Goal: Task Accomplishment & Management: Manage account settings

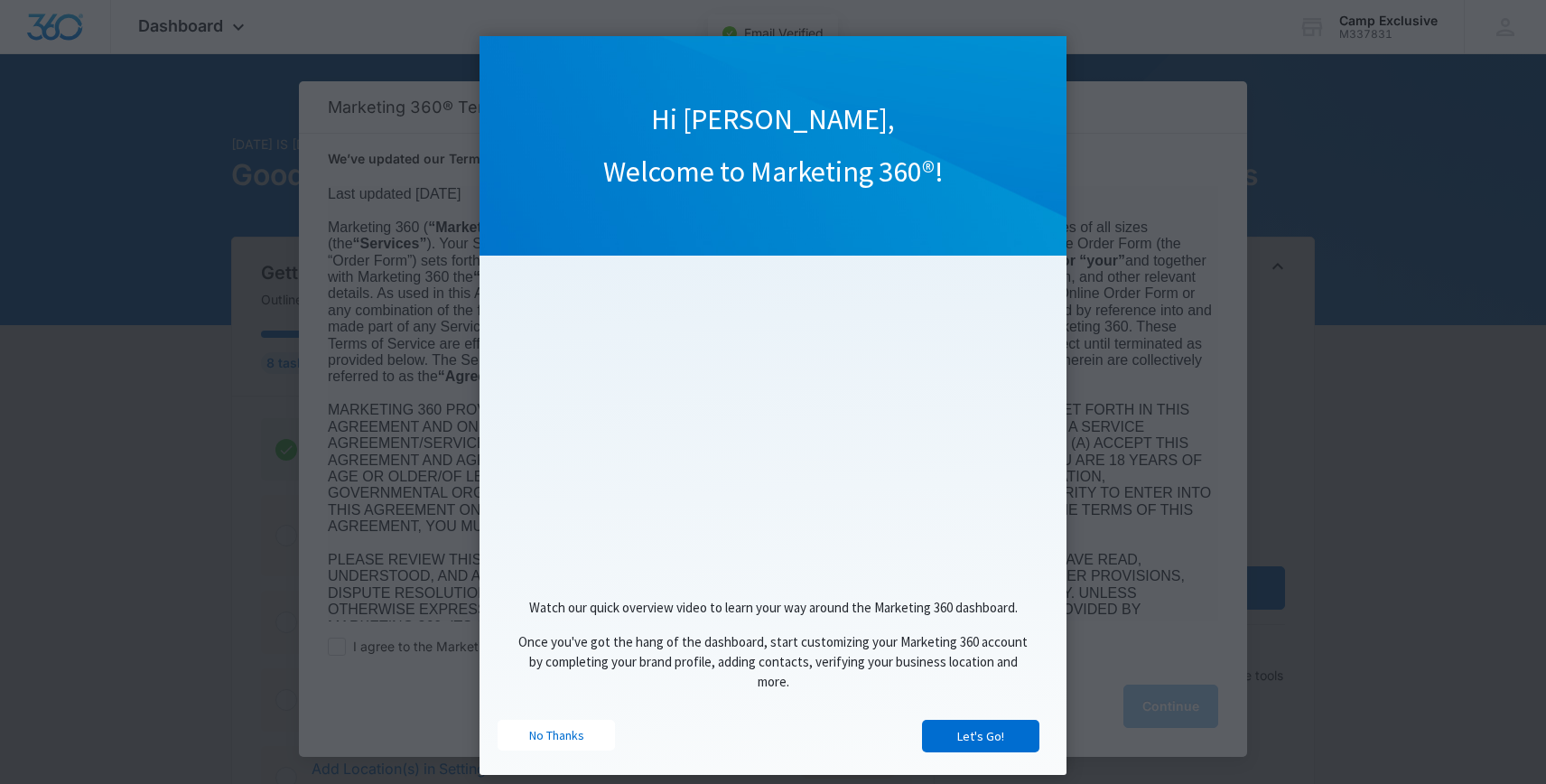
scroll to position [35, 0]
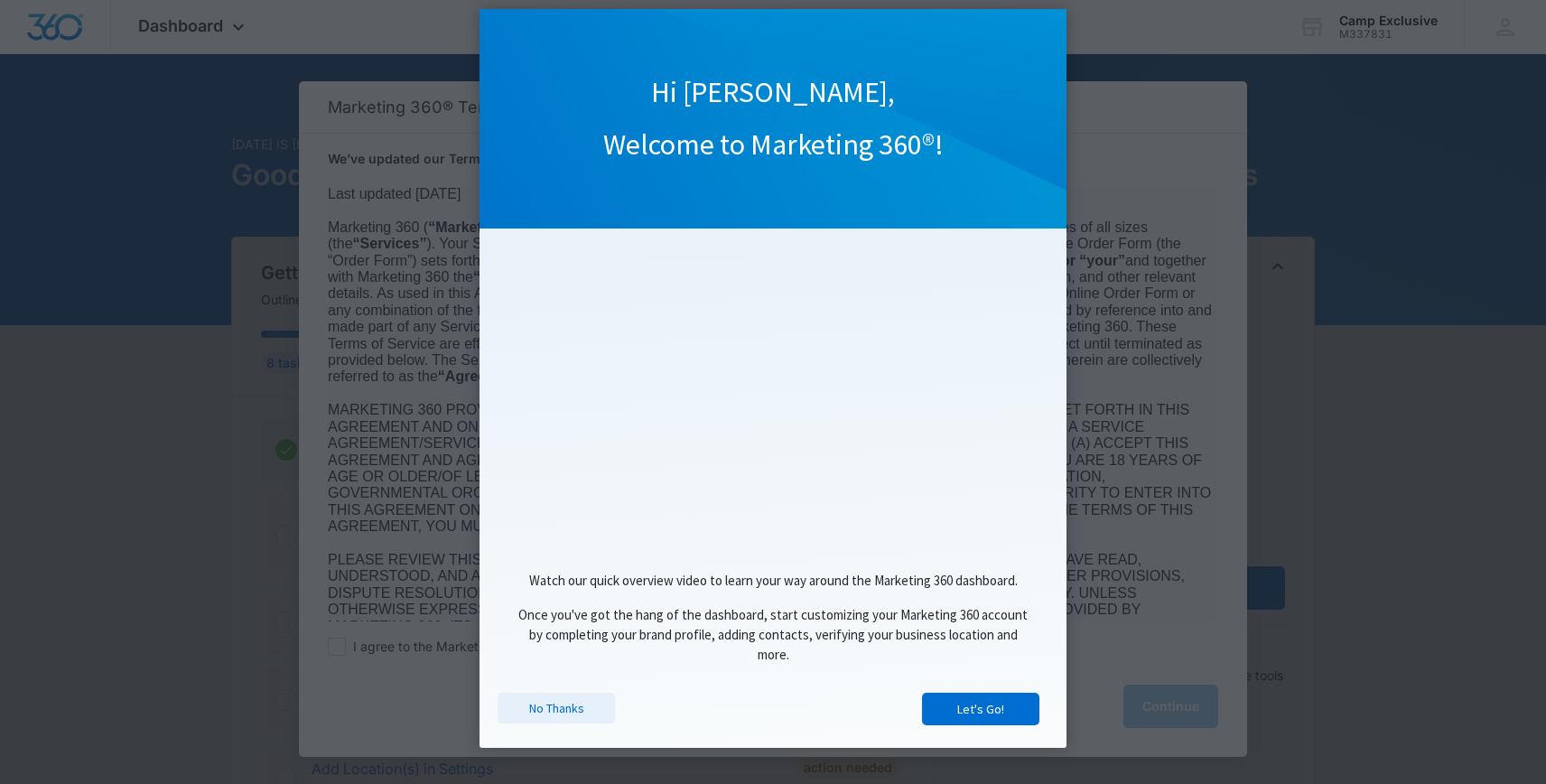
click at [568, 706] on link "No Thanks" at bounding box center [556, 708] width 117 height 31
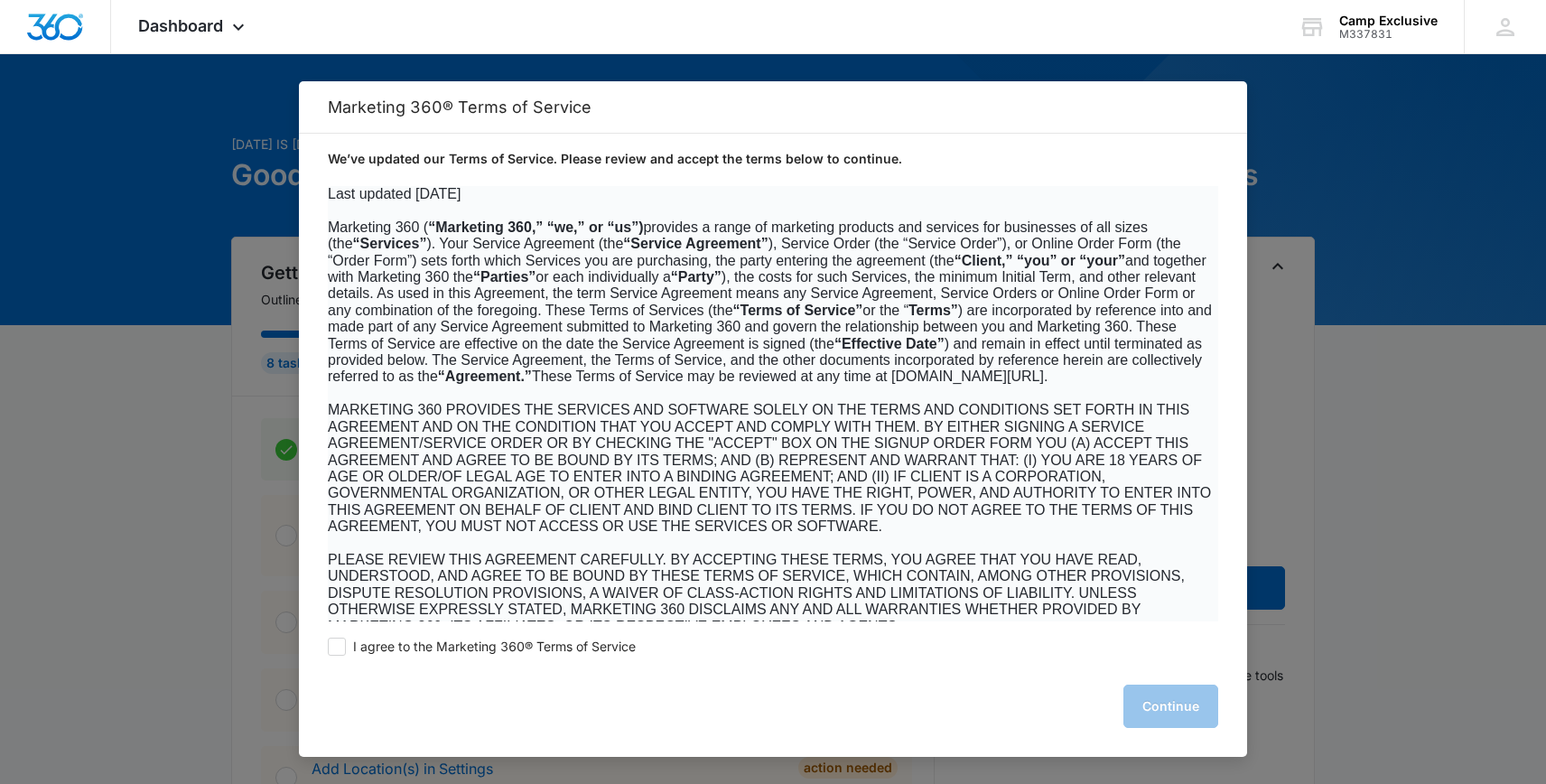
click at [327, 645] on div "I agree to the Marketing 360® Terms of Service Continue" at bounding box center [773, 689] width 948 height 136
click at [338, 649] on span at bounding box center [337, 647] width 18 height 18
click at [338, 649] on input "I agree to the Marketing 360® Terms of Service" at bounding box center [337, 647] width 18 height 18
checkbox input "true"
click at [1197, 713] on button "Continue" at bounding box center [1171, 706] width 95 height 44
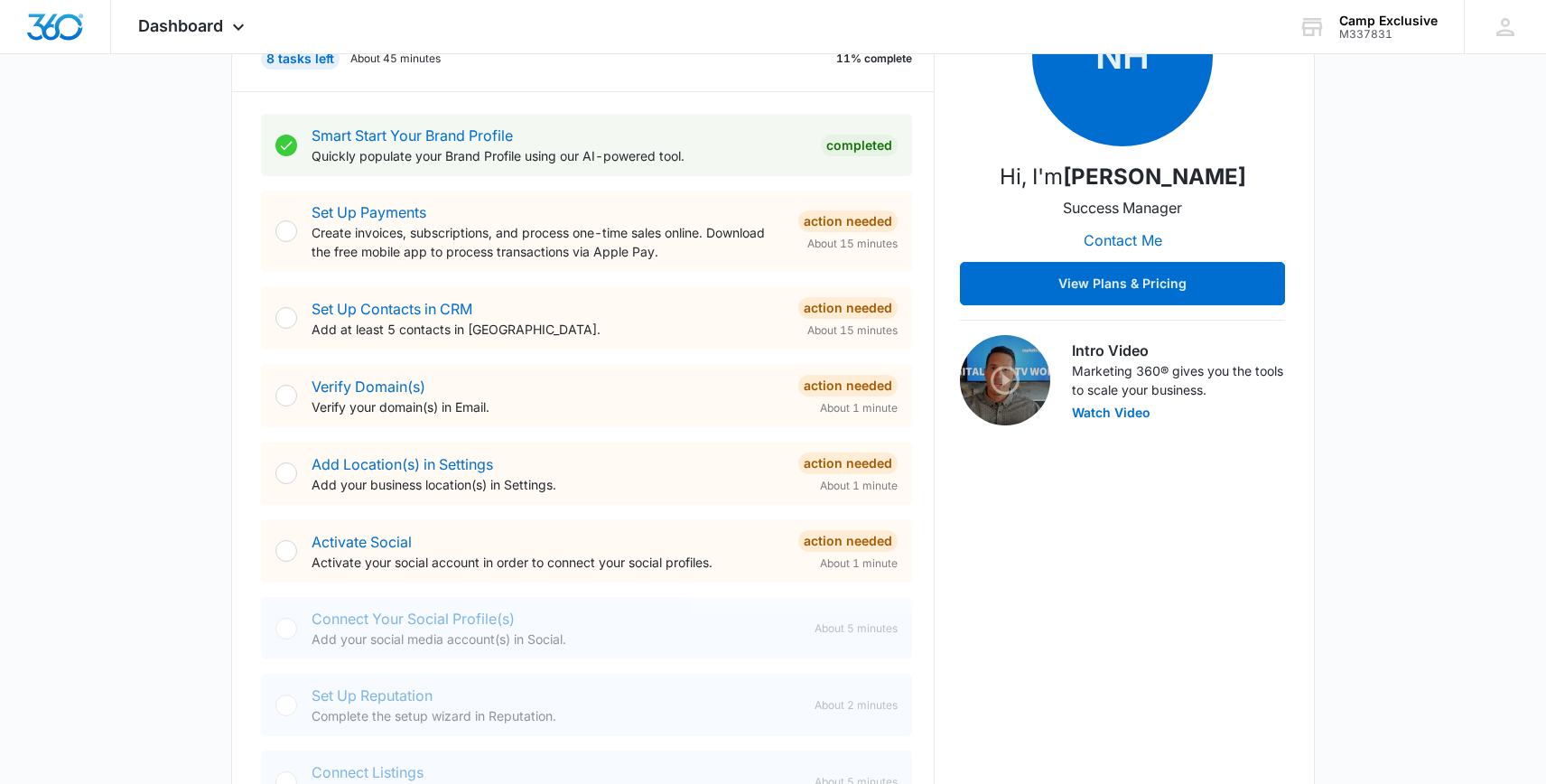
scroll to position [333, 0]
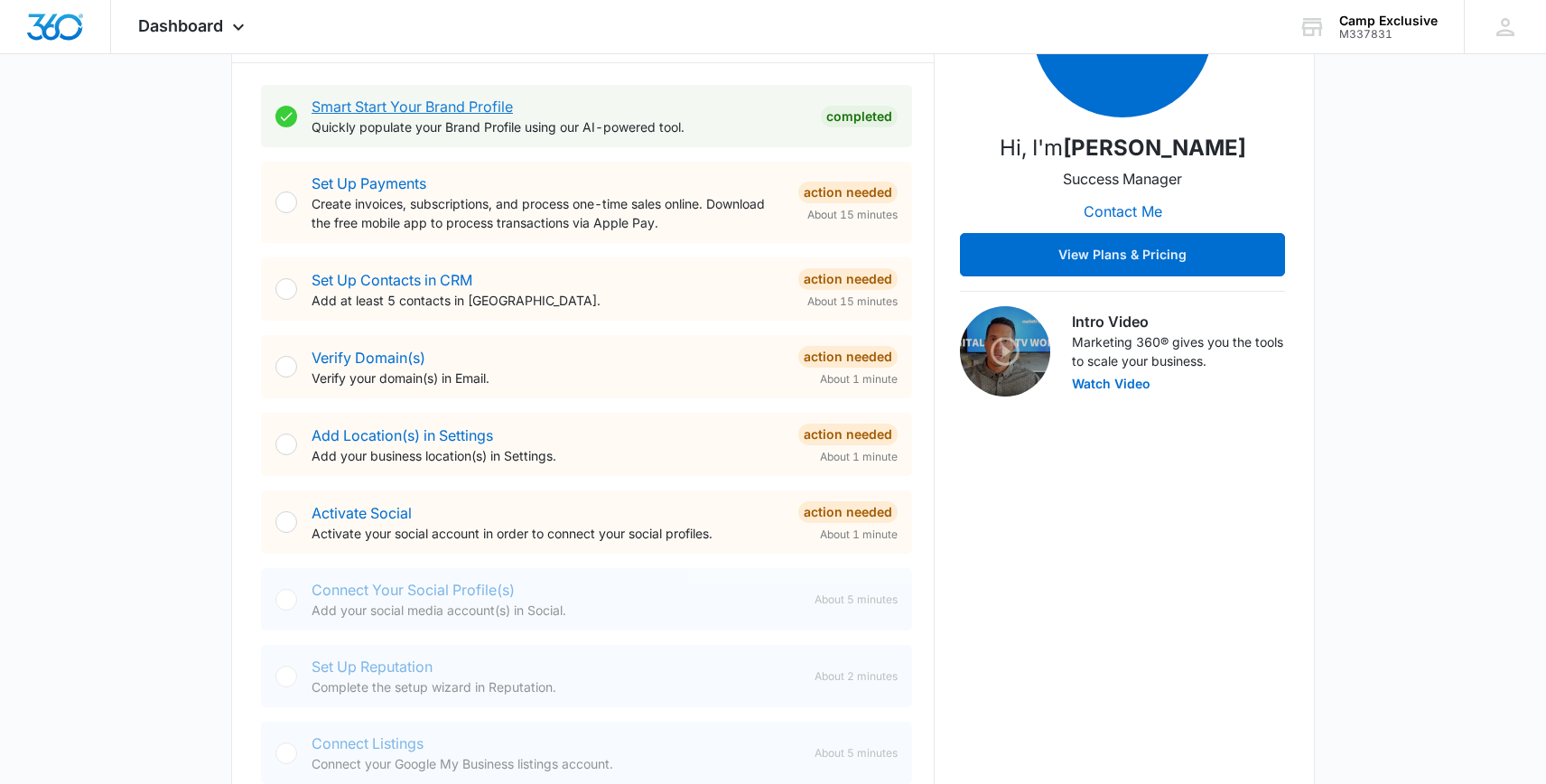
click at [378, 106] on link "Smart Start Your Brand Profile" at bounding box center [411, 106] width 201 height 18
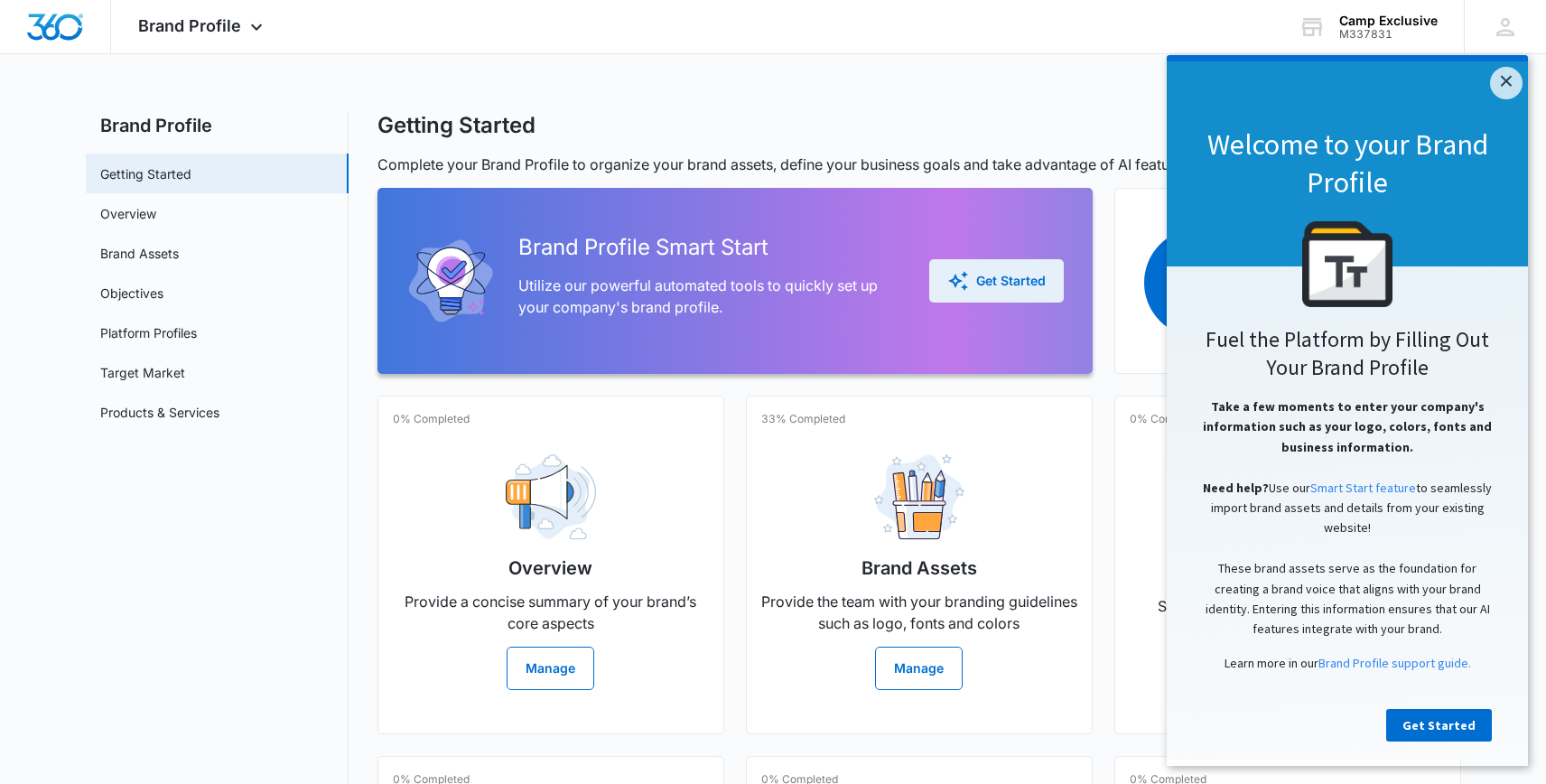
click at [993, 290] on div "Get Started" at bounding box center [996, 281] width 98 height 22
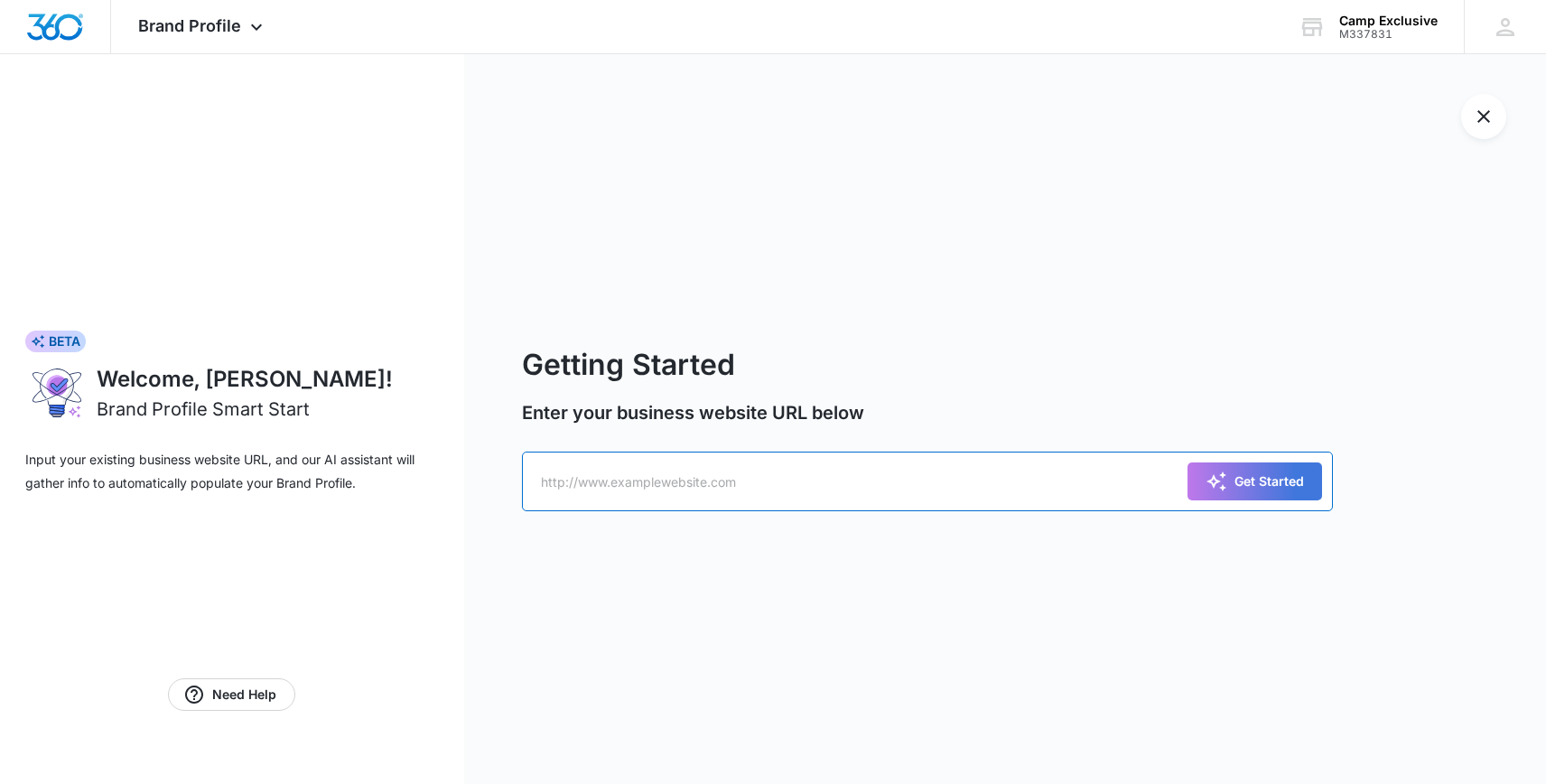
click at [571, 471] on input "text" at bounding box center [928, 481] width 812 height 60
type input "www.campexclusive.com"
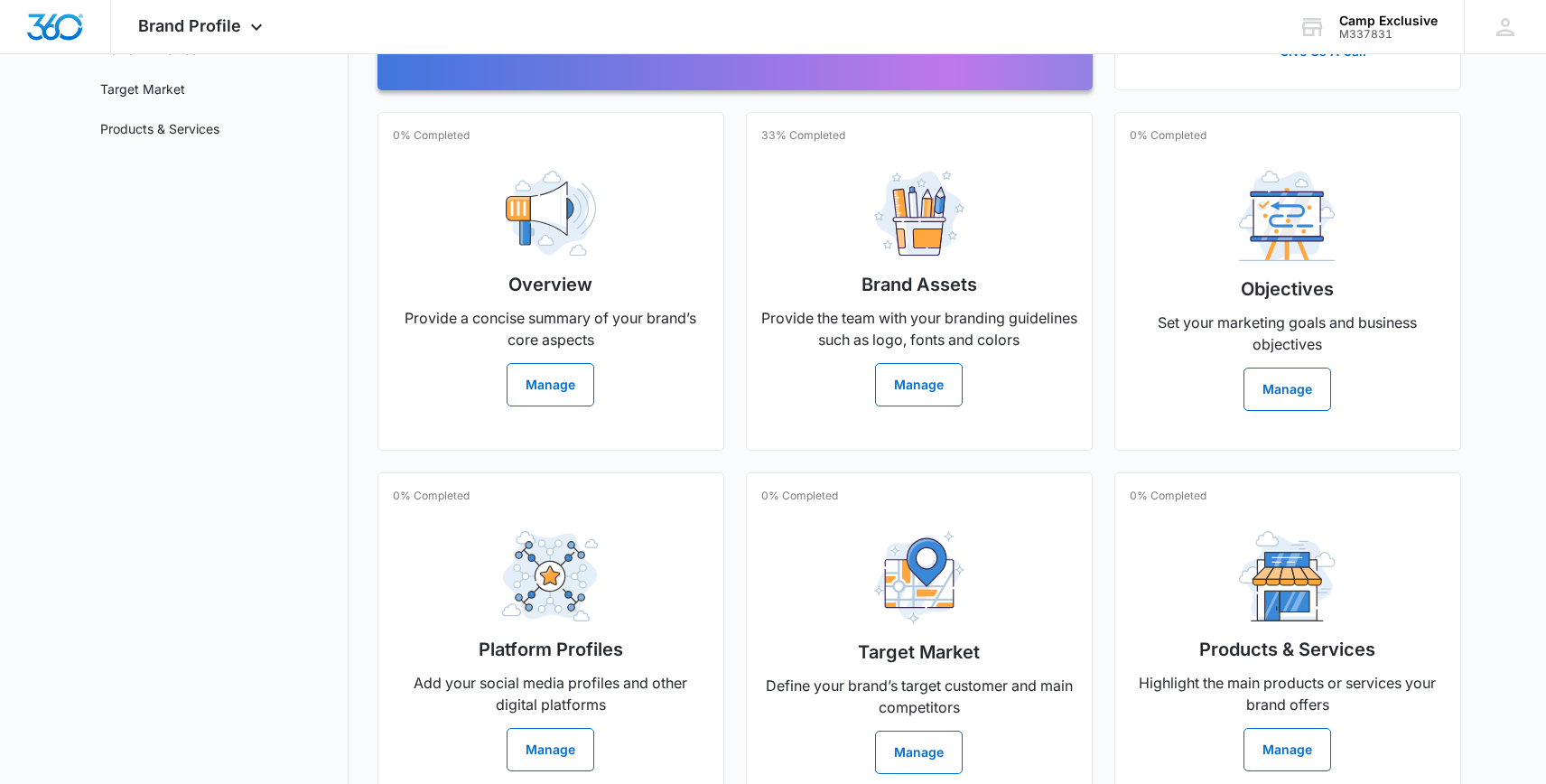
scroll to position [285, 0]
click at [932, 387] on button "Manage" at bounding box center [919, 384] width 87 height 44
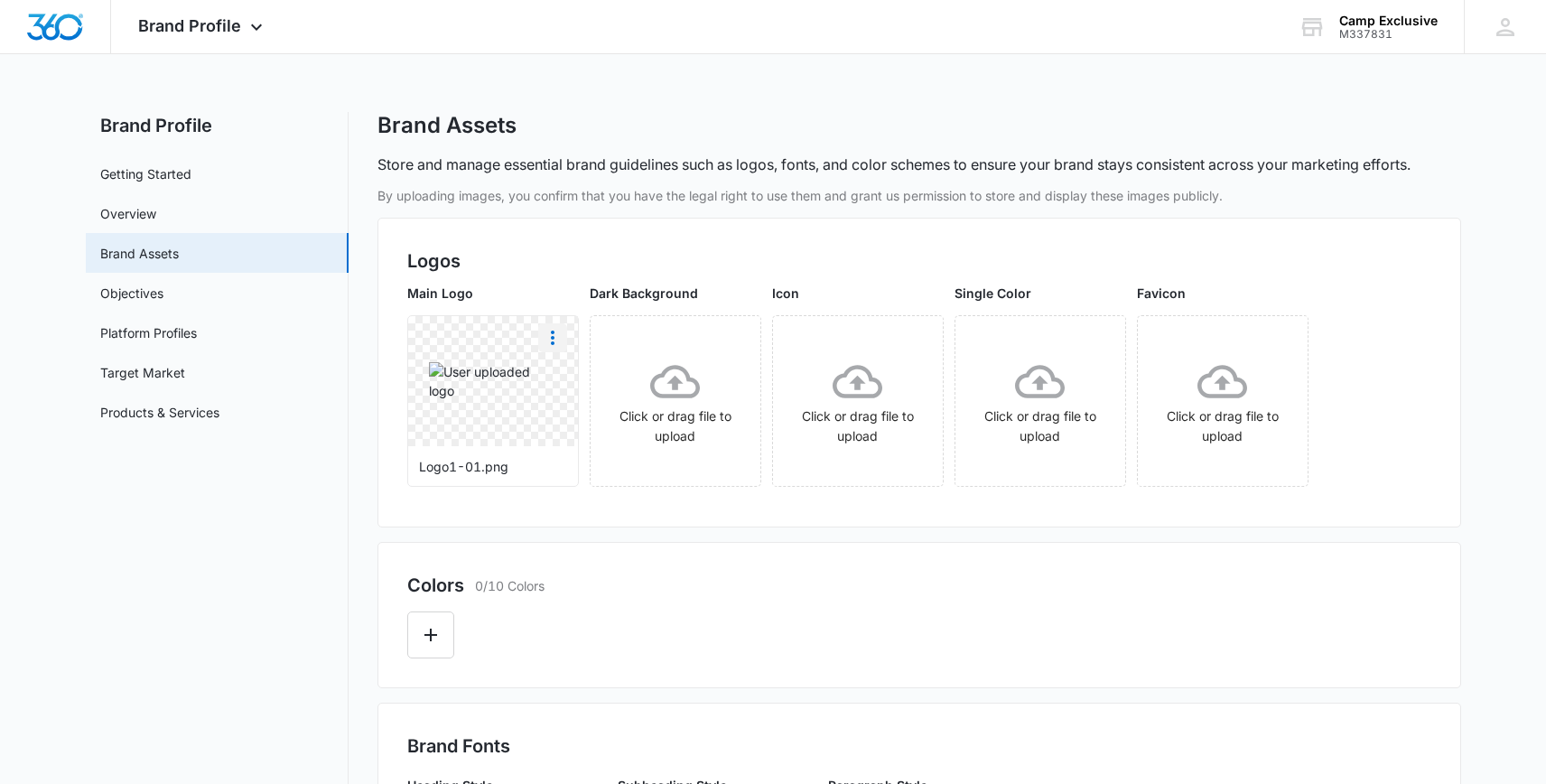
click at [551, 343] on icon "More" at bounding box center [552, 337] width 4 height 15
click at [575, 412] on div "Delete" at bounding box center [590, 416] width 59 height 13
click at [491, 388] on icon at bounding box center [492, 381] width 50 height 34
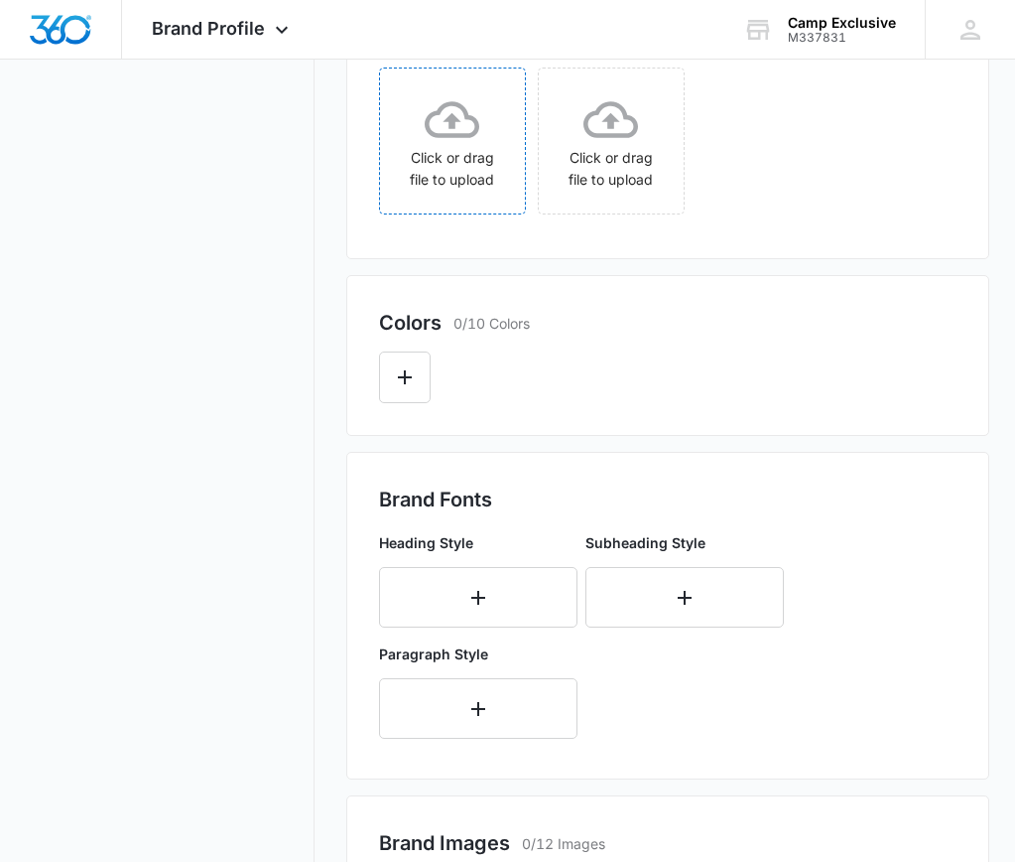
scroll to position [524, 0]
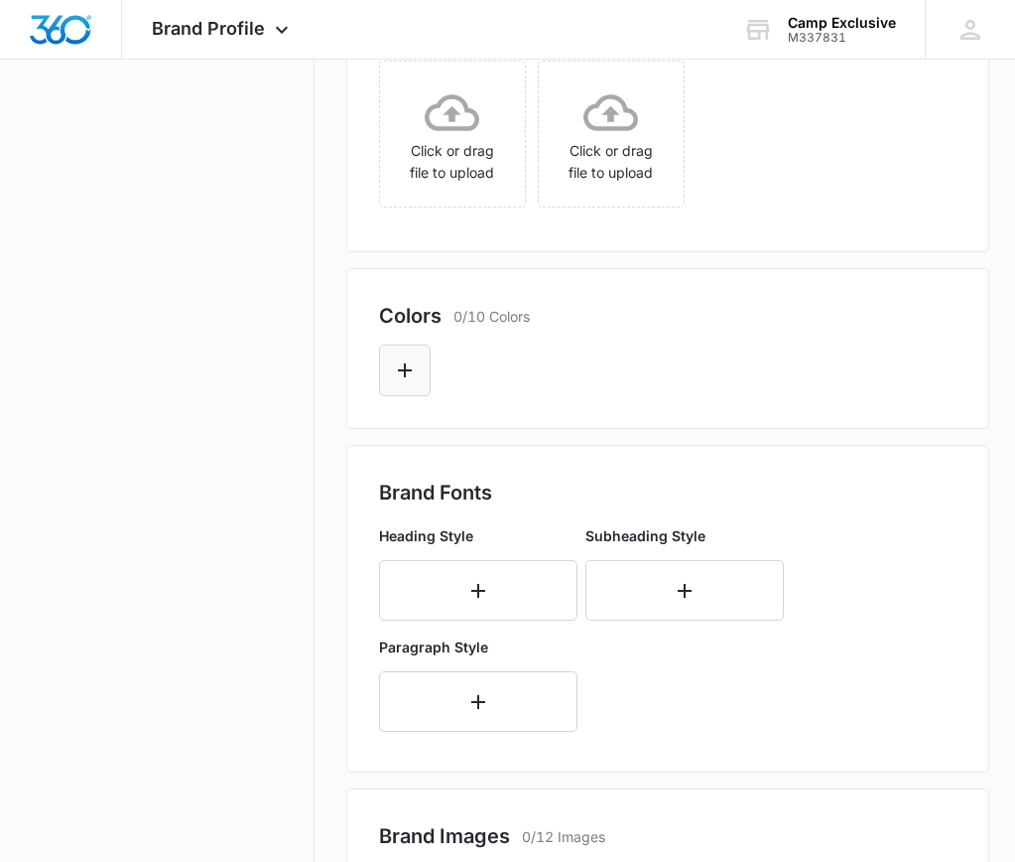
click at [413, 369] on icon "Edit Color" at bounding box center [405, 370] width 24 height 24
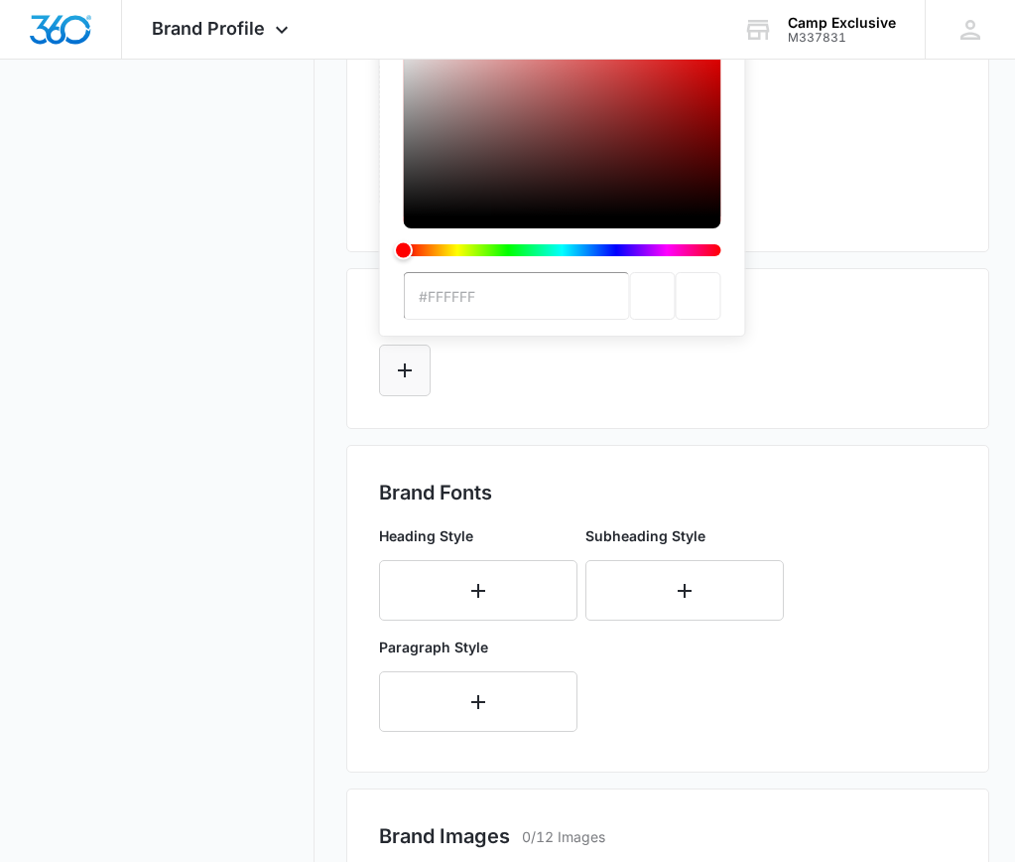
scroll to position [0, 0]
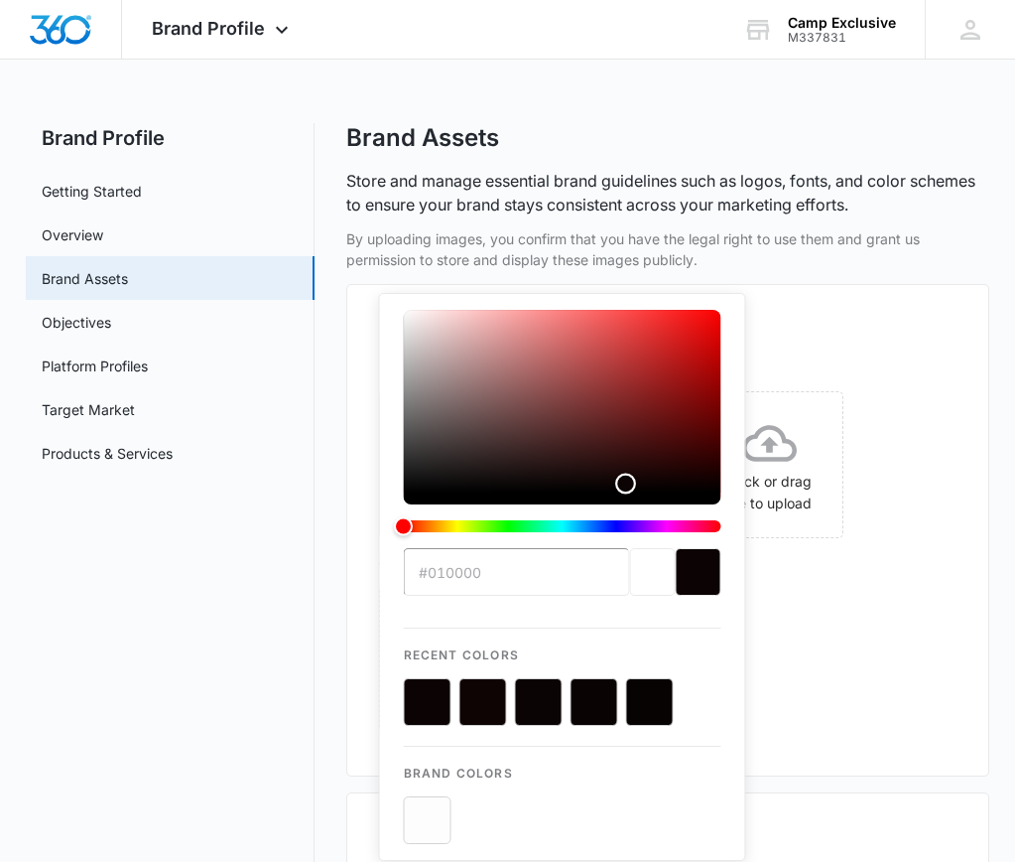
type input "#000000"
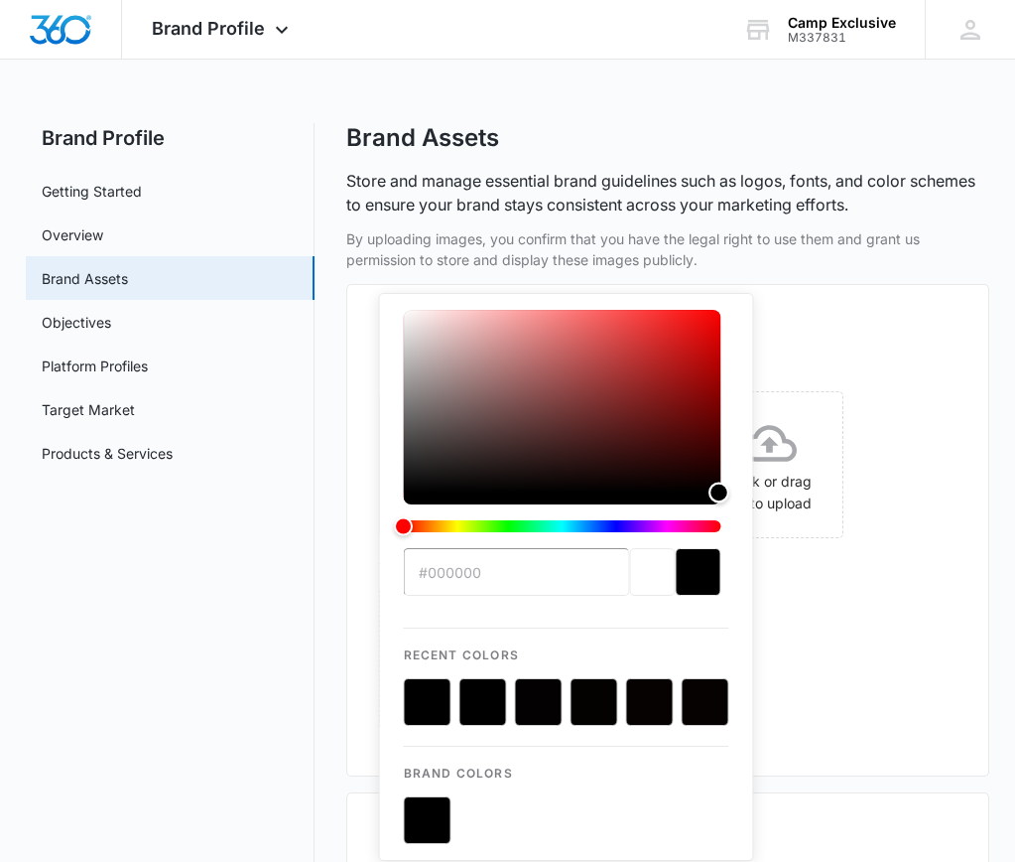
drag, startPoint x: 404, startPoint y: 559, endPoint x: 719, endPoint y: 508, distance: 318.7
click at [719, 508] on div "color-picker" at bounding box center [563, 429] width 318 height 238
click at [716, 492] on div "Color" at bounding box center [716, 492] width 21 height 21
click at [429, 819] on button "color-picker-container" at bounding box center [428, 820] width 48 height 48
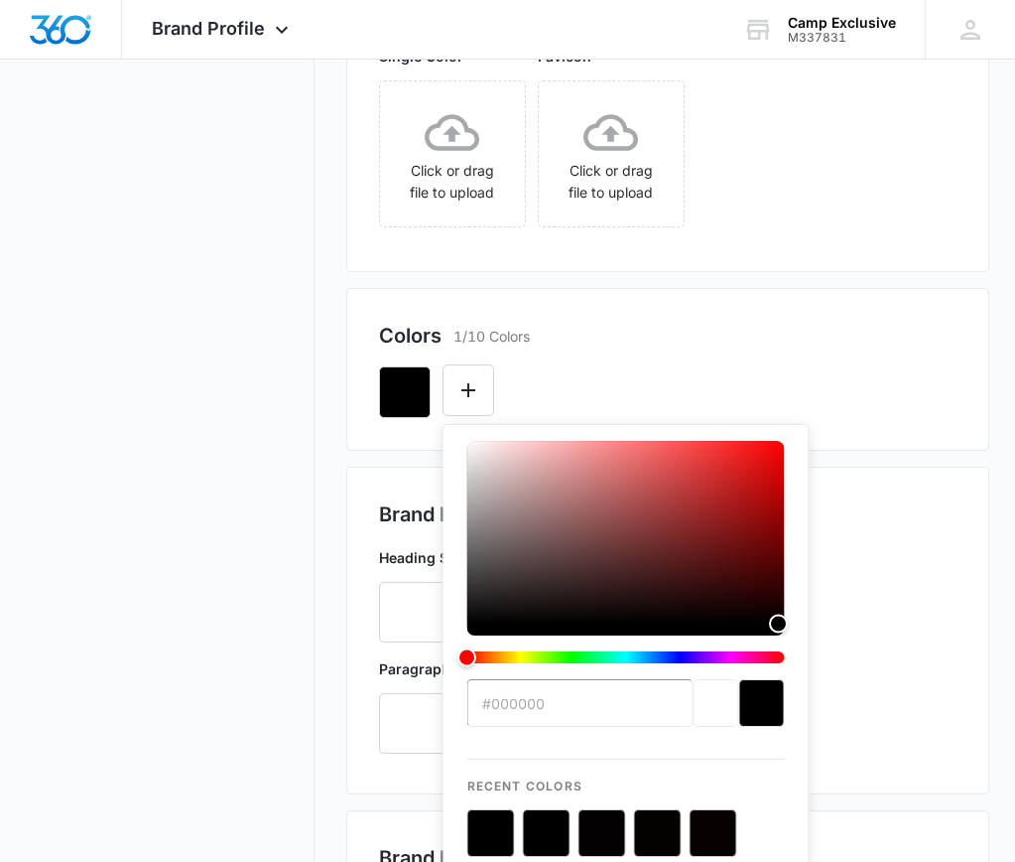
scroll to position [510, 0]
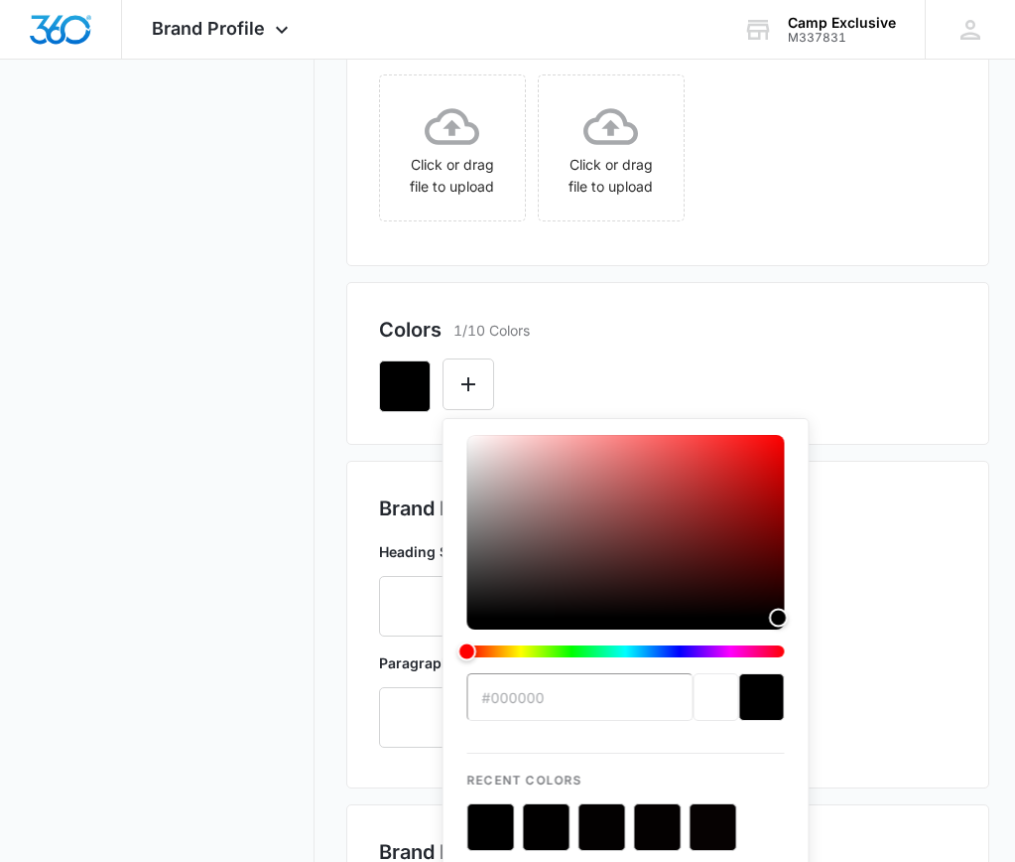
click at [311, 447] on nav "Brand Profile Getting Started Overview Brand Assets Objectives Platform Profile…" at bounding box center [170, 407] width 289 height 1588
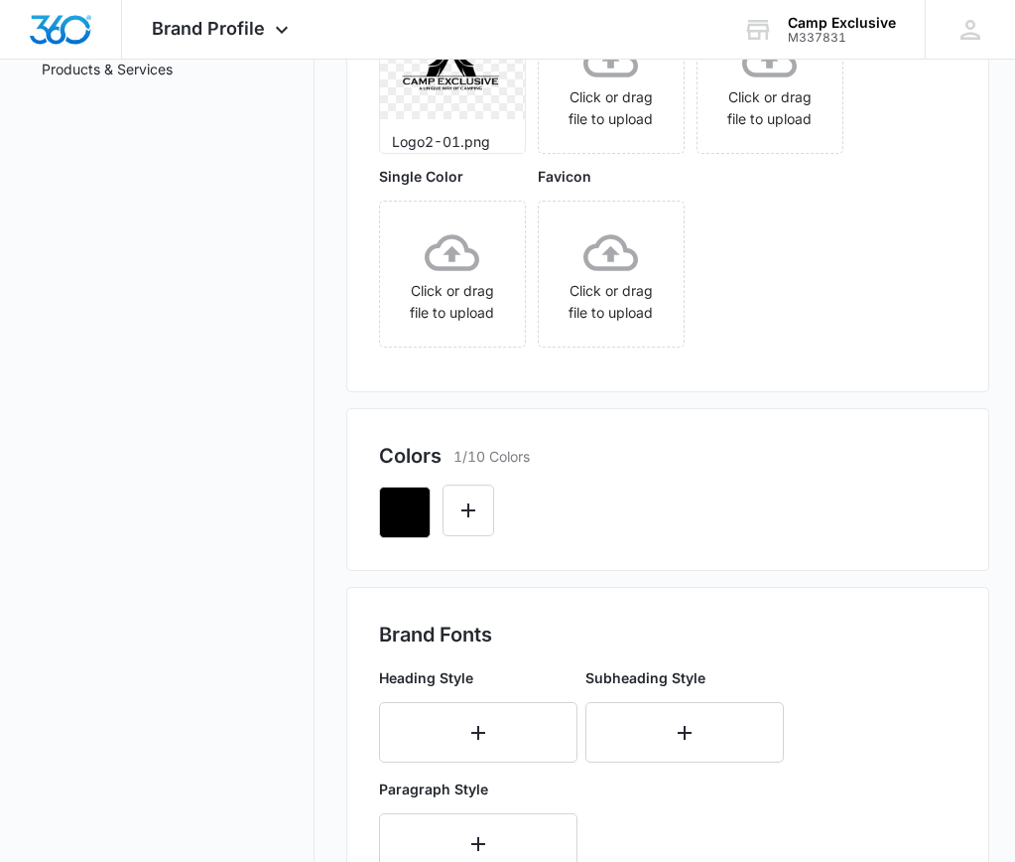
scroll to position [451, 0]
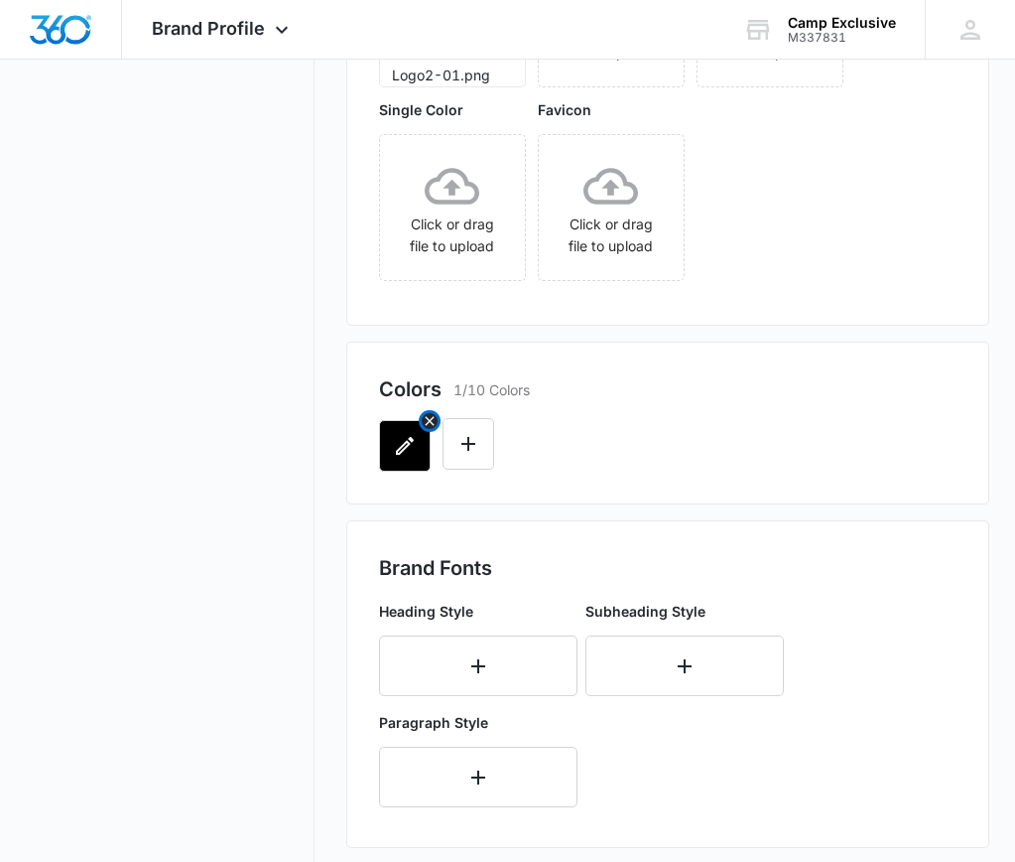
click at [424, 415] on icon "Remove" at bounding box center [430, 421] width 16 height 16
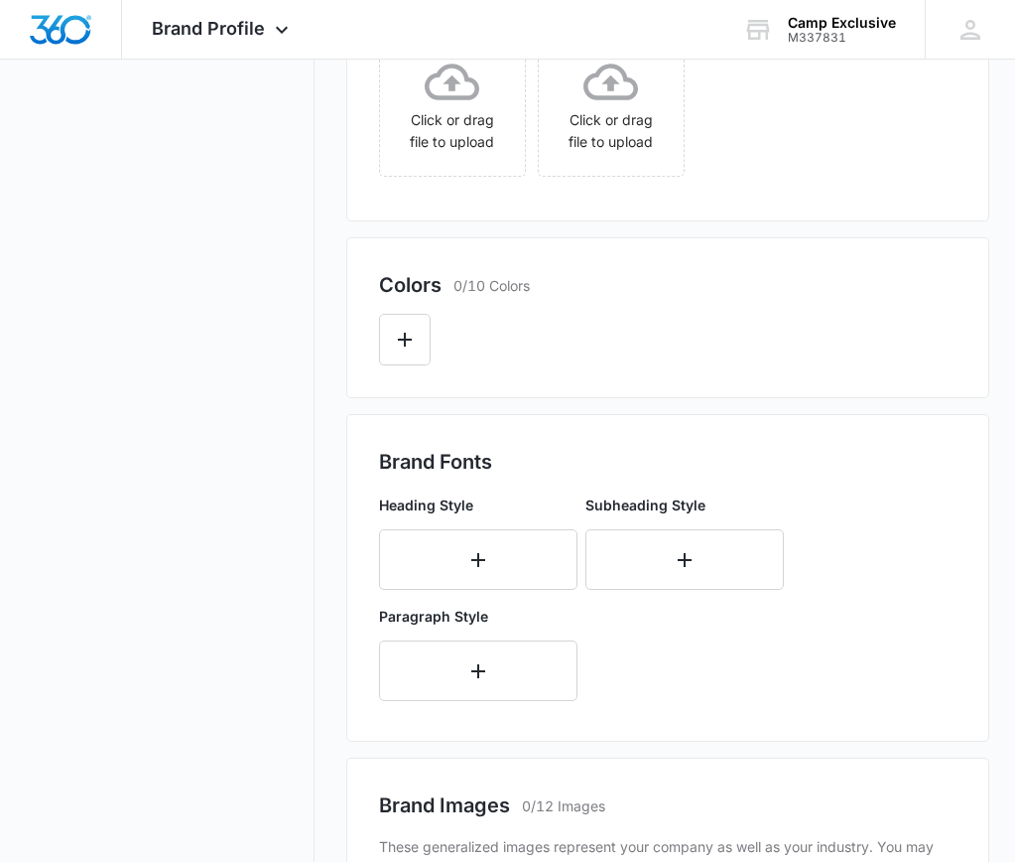
scroll to position [578, 0]
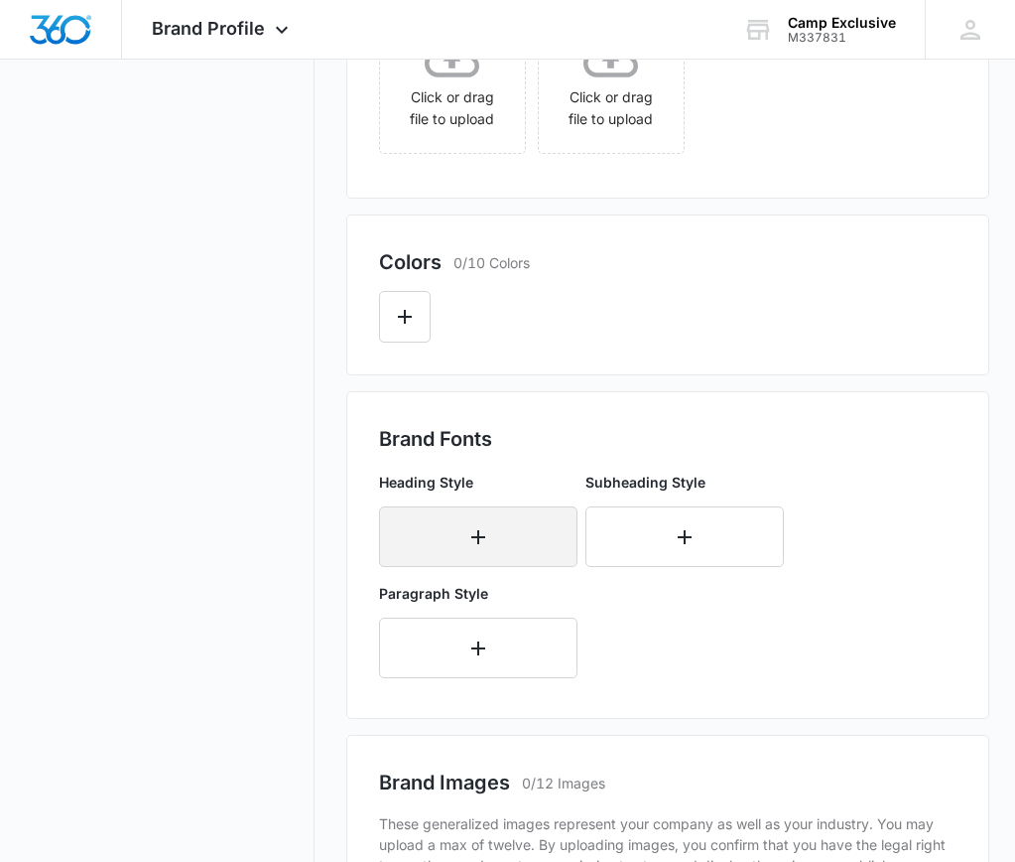
click at [490, 541] on button "button" at bounding box center [478, 536] width 199 height 61
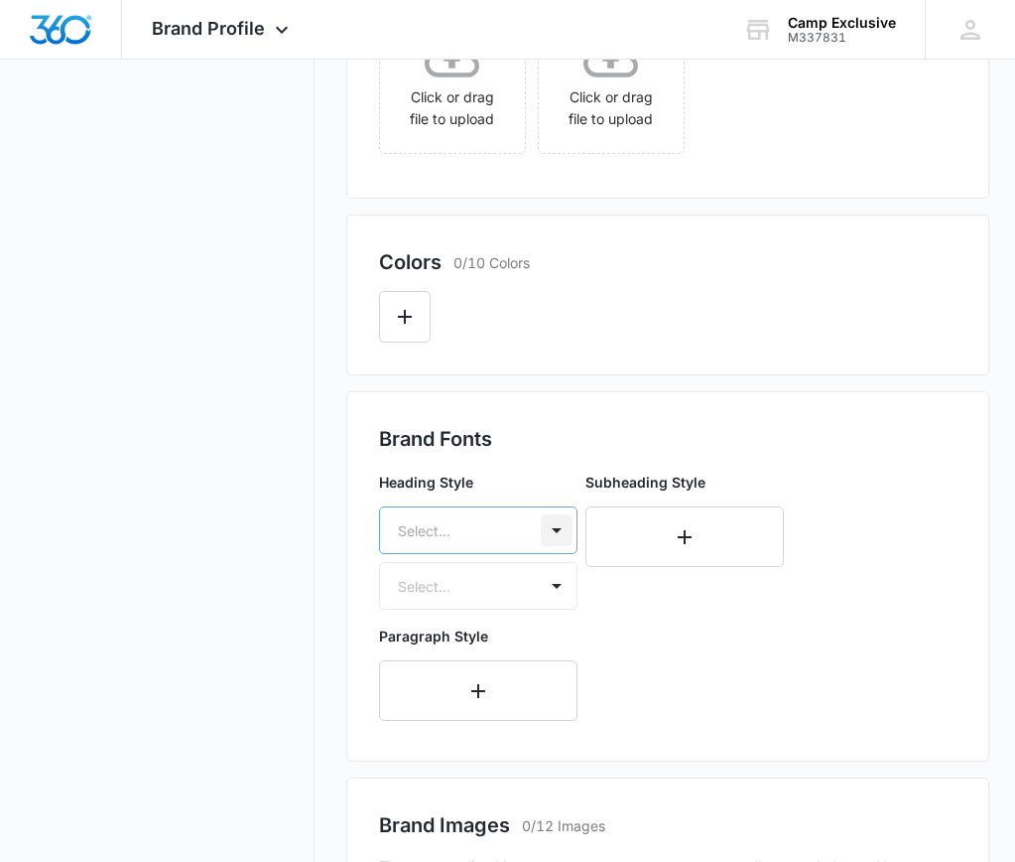
scroll to position [590, 0]
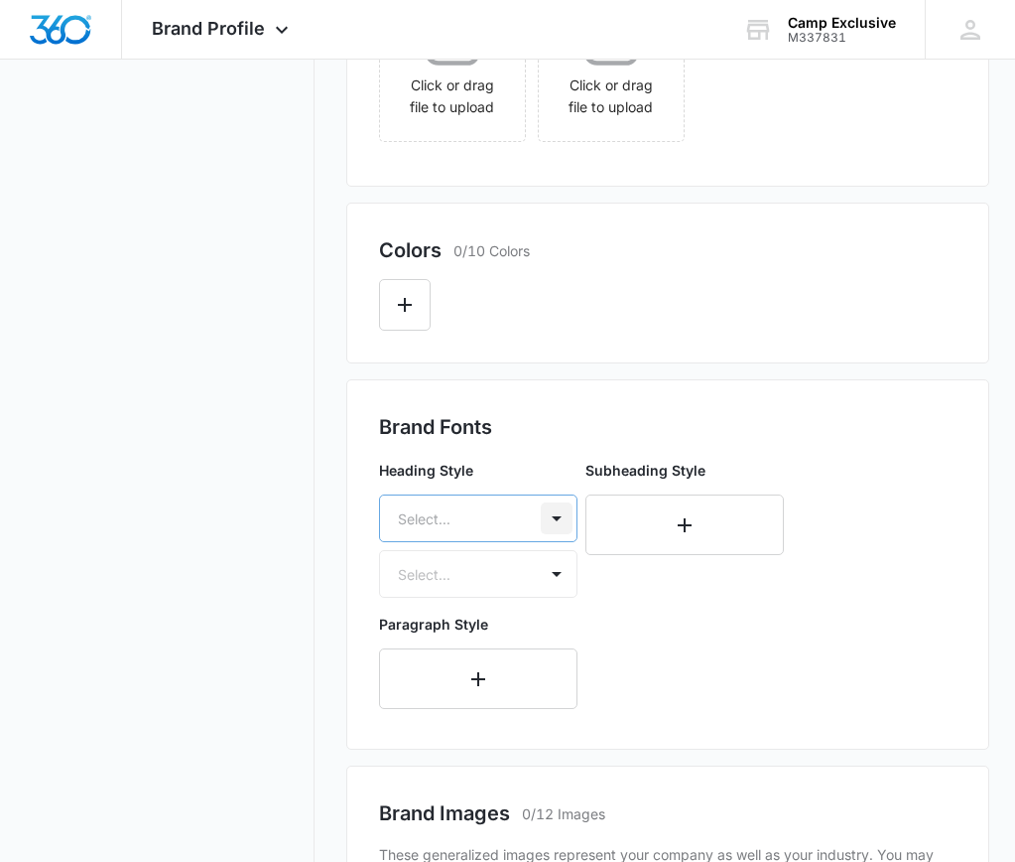
click at [559, 528] on div at bounding box center [557, 518] width 32 height 32
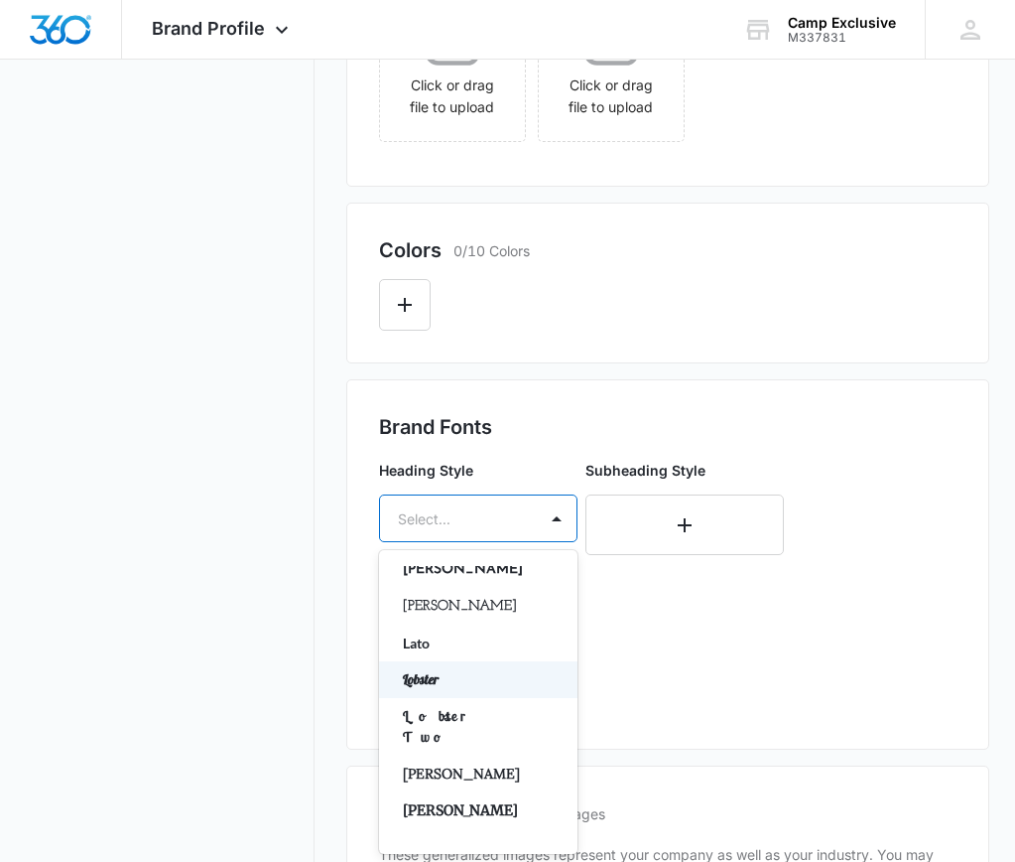
scroll to position [0, 0]
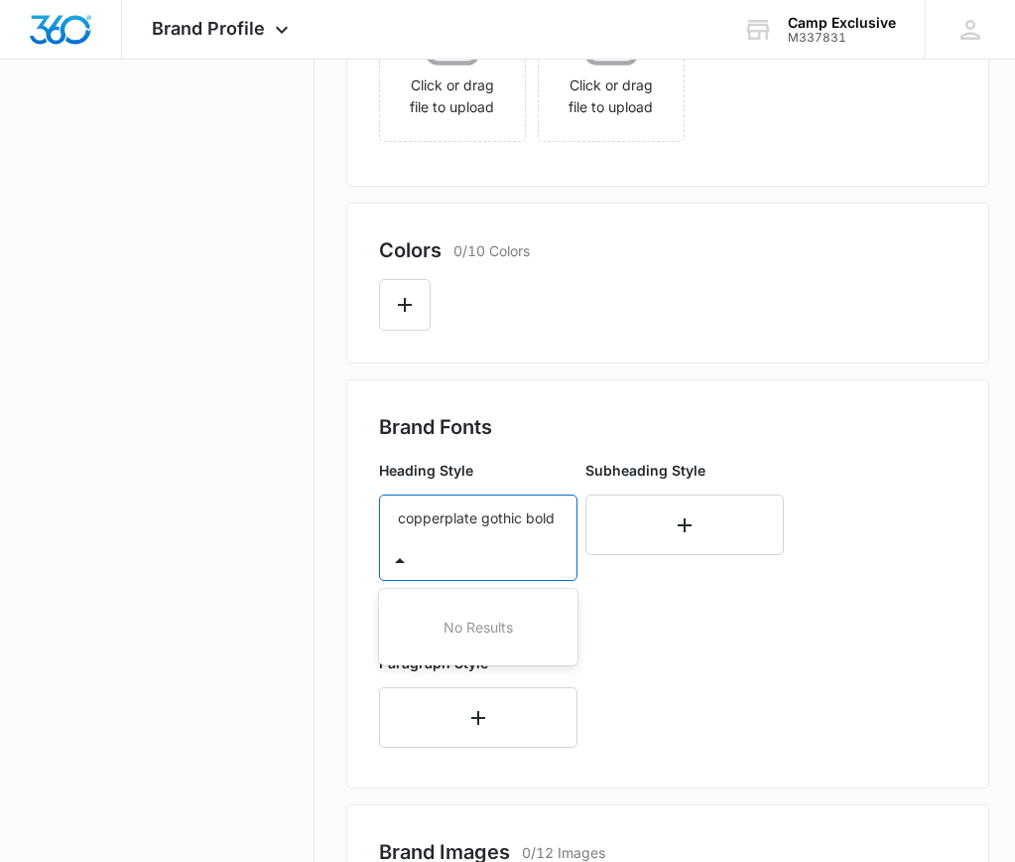
type input "copperplate gothic bold"
click at [706, 736] on div "Brand Fonts Heading Style 0 results available for search term copperplate gothi…" at bounding box center [668, 583] width 644 height 409
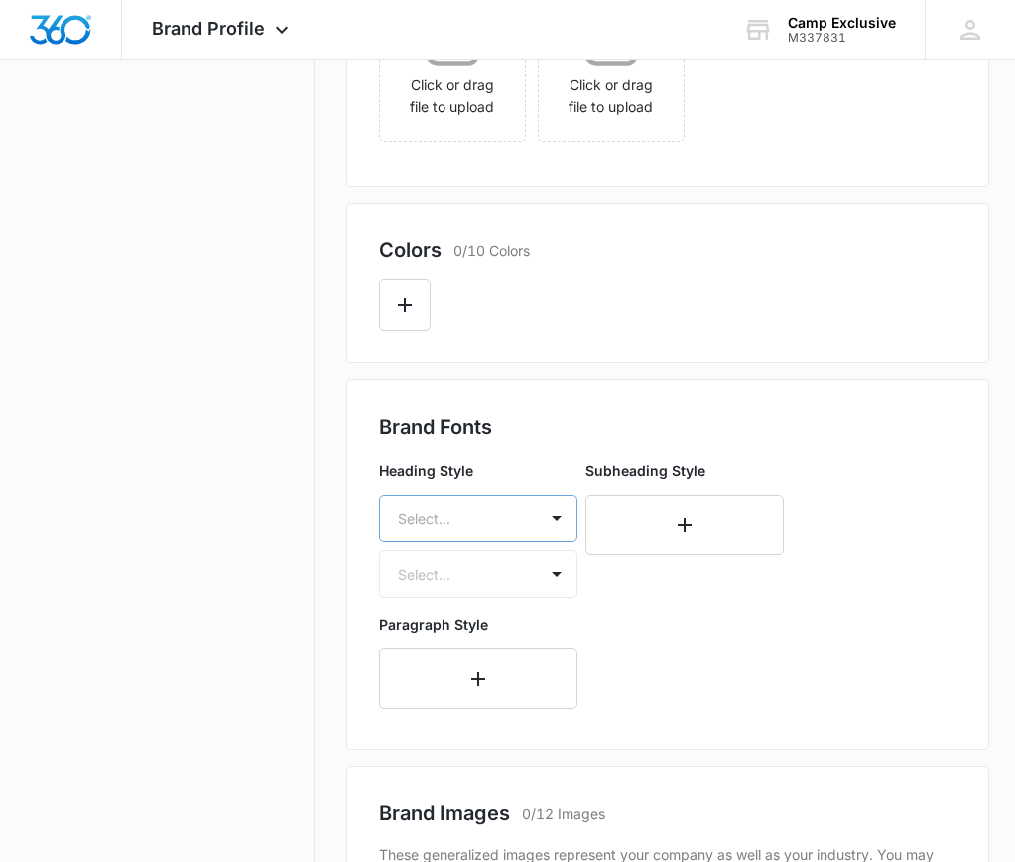
click at [414, 524] on div at bounding box center [454, 518] width 113 height 25
type input "copper"
click at [365, 458] on div "Brand Fonts Heading Style 0 results available for search term copper. Use Up an…" at bounding box center [668, 564] width 644 height 370
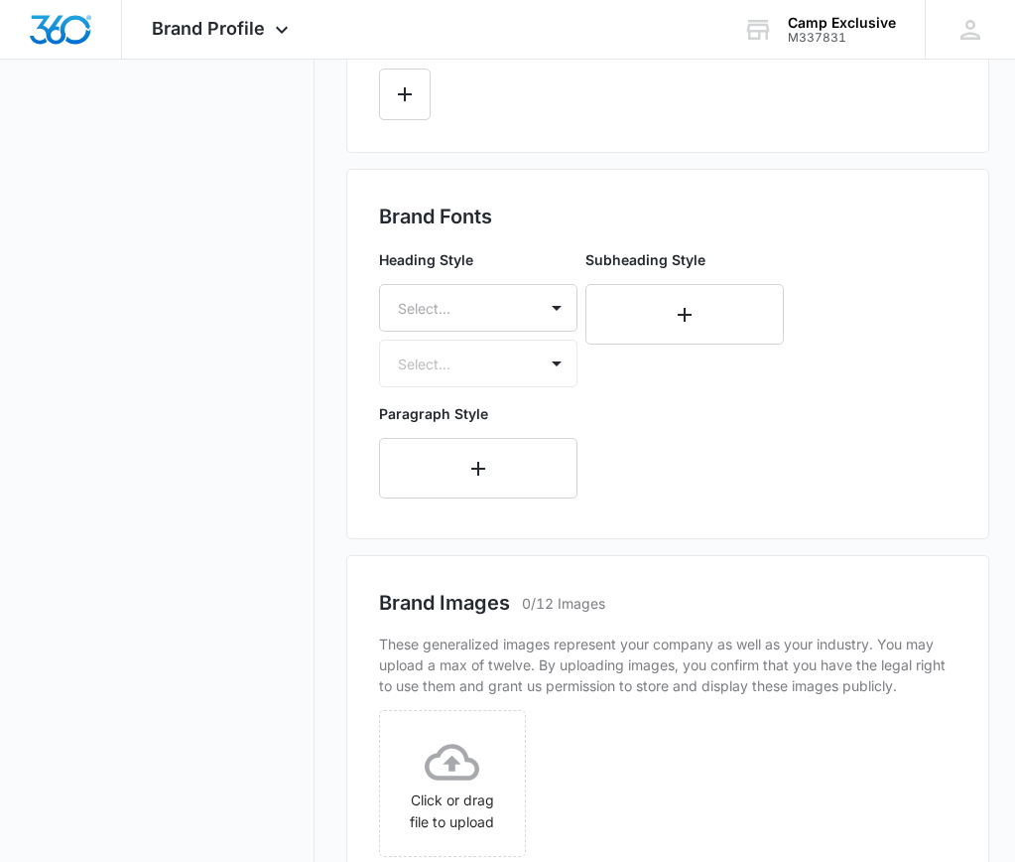
scroll to position [809, 0]
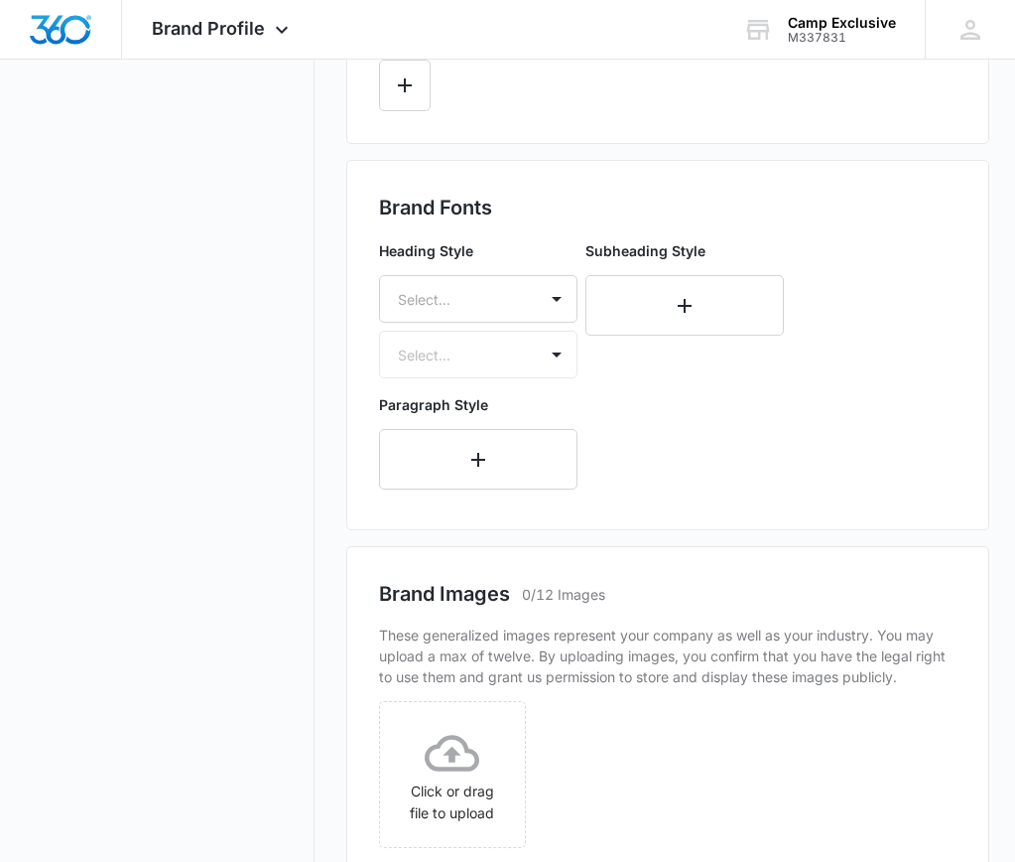
click at [560, 351] on div "Heading Style Select... Select..." at bounding box center [478, 309] width 199 height 138
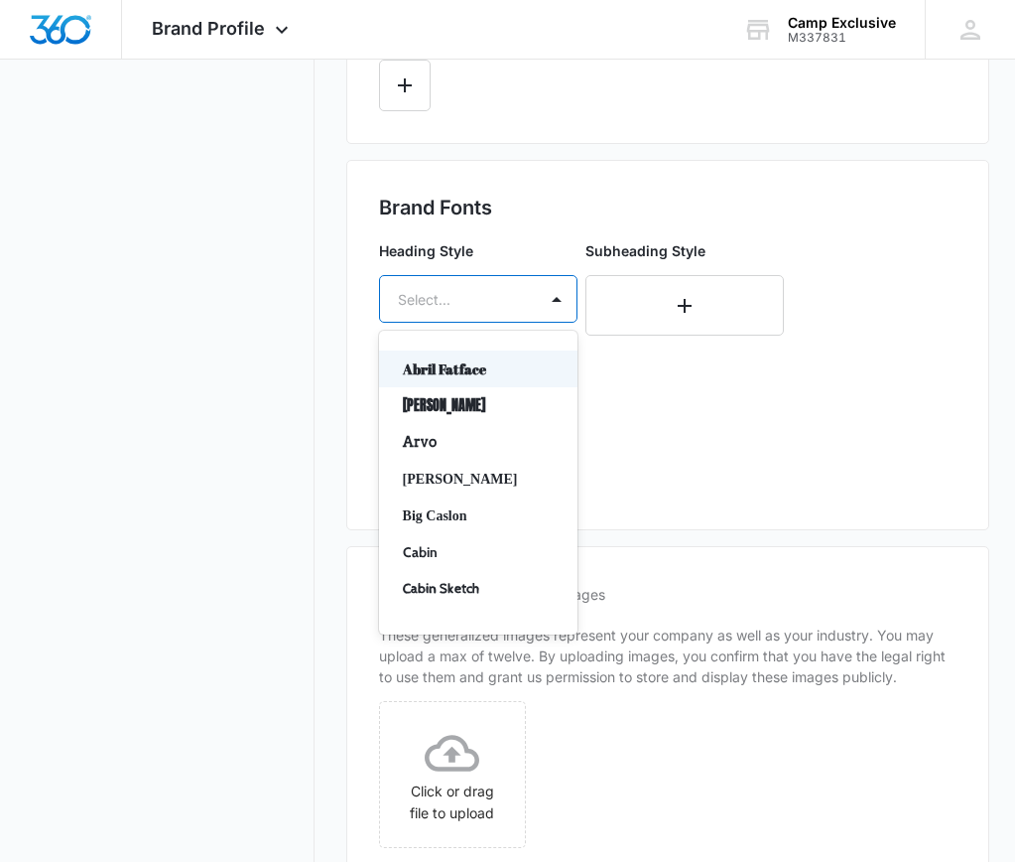
click at [556, 315] on div at bounding box center [557, 299] width 40 height 46
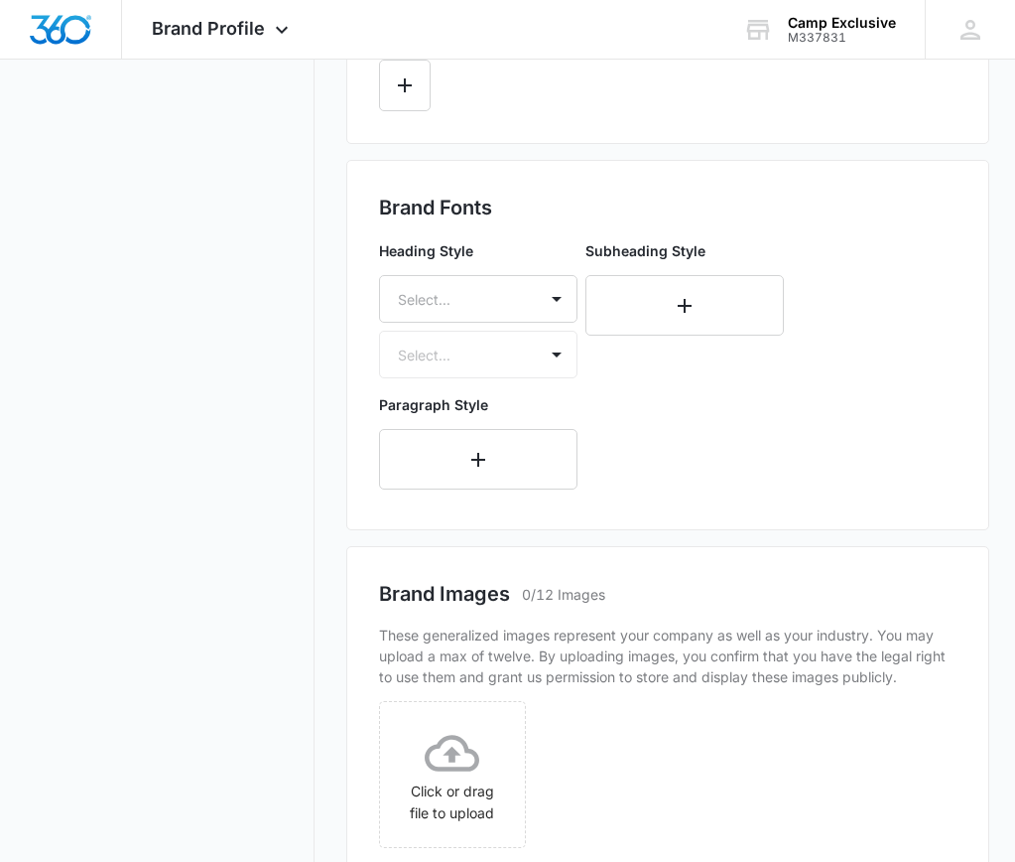
click at [558, 356] on div "Heading Style Select... Select..." at bounding box center [478, 309] width 199 height 138
click at [661, 371] on div "Subheading Style" at bounding box center [685, 309] width 199 height 138
click at [704, 288] on button "button" at bounding box center [685, 305] width 199 height 61
click at [873, 330] on div "Heading Style Select... Select... Subheading Style Select... Select... Paragrap…" at bounding box center [668, 364] width 579 height 265
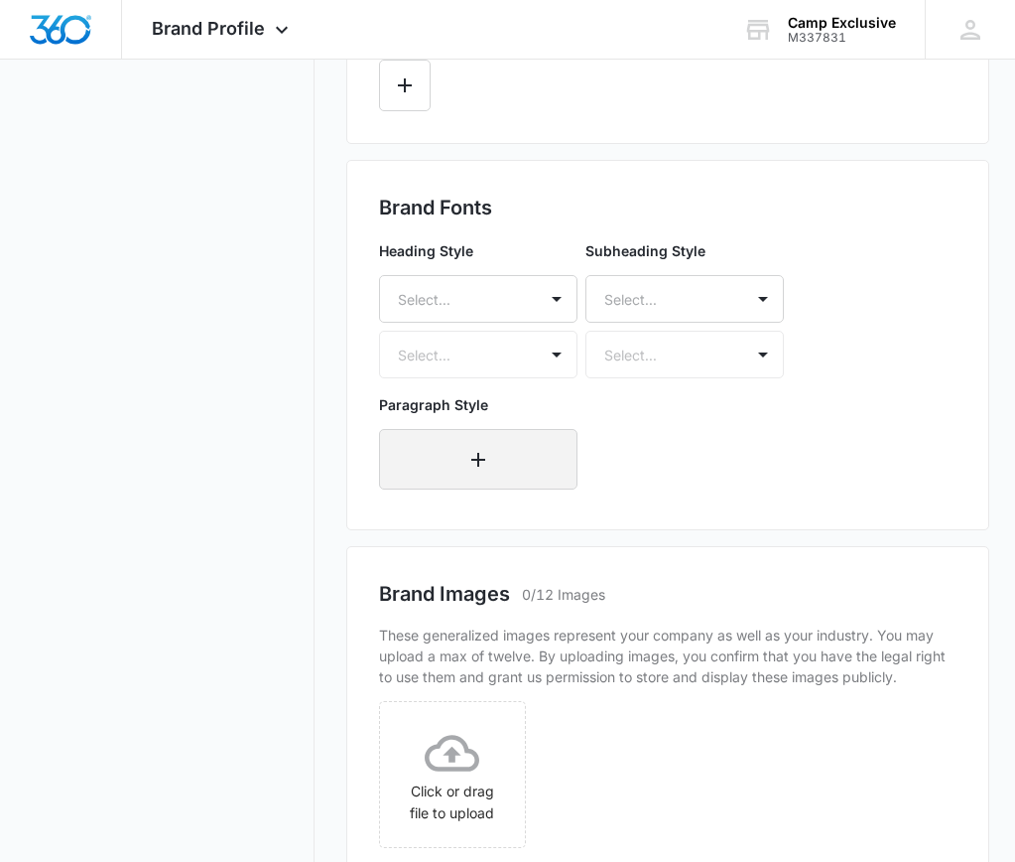
click at [540, 459] on button "button" at bounding box center [478, 459] width 199 height 61
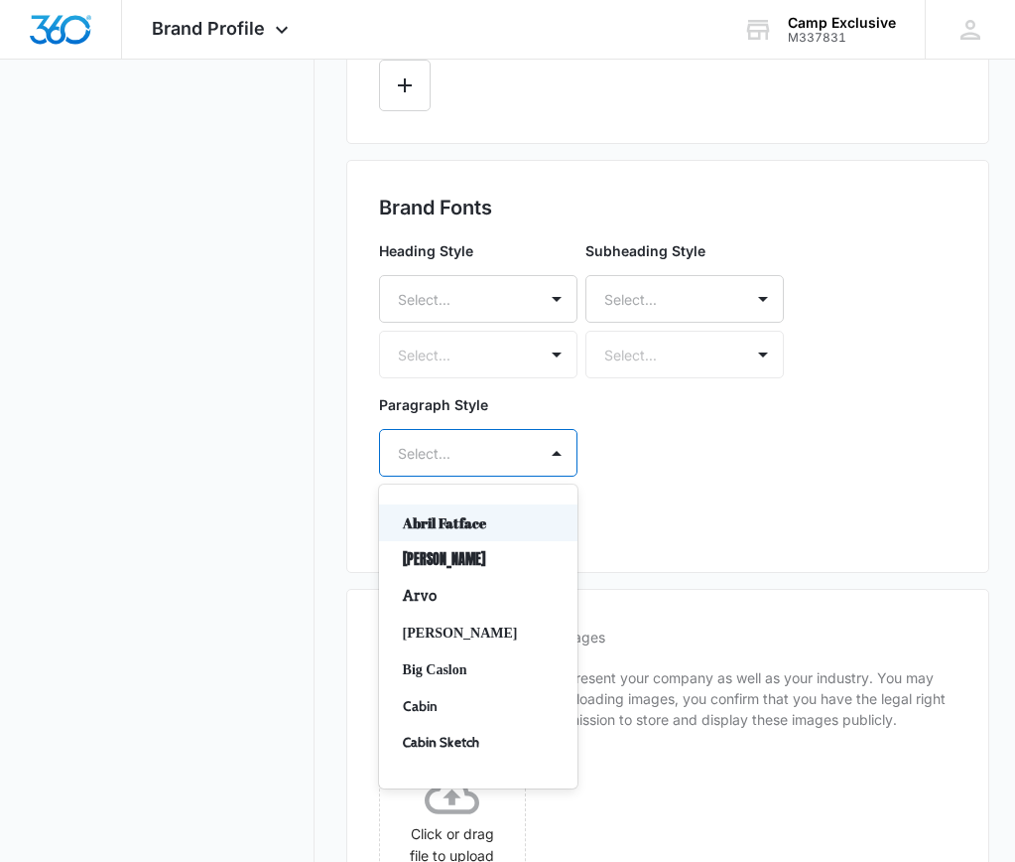
click at [541, 459] on div at bounding box center [557, 453] width 32 height 32
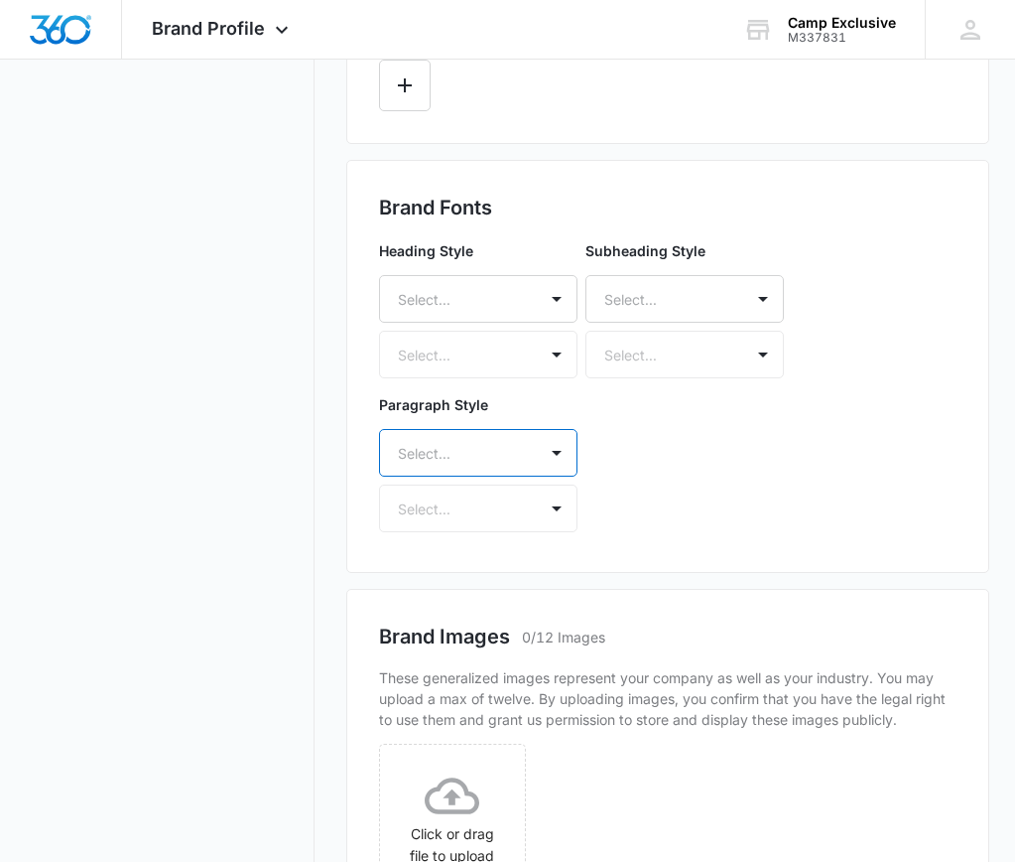
click at [541, 459] on div at bounding box center [557, 453] width 32 height 32
click at [565, 508] on div "Paragraph Style Select... Select..." at bounding box center [478, 463] width 199 height 138
click at [648, 542] on div "Brand Fonts Heading Style Select... Select... Subheading Style Select... Select…" at bounding box center [668, 366] width 644 height 413
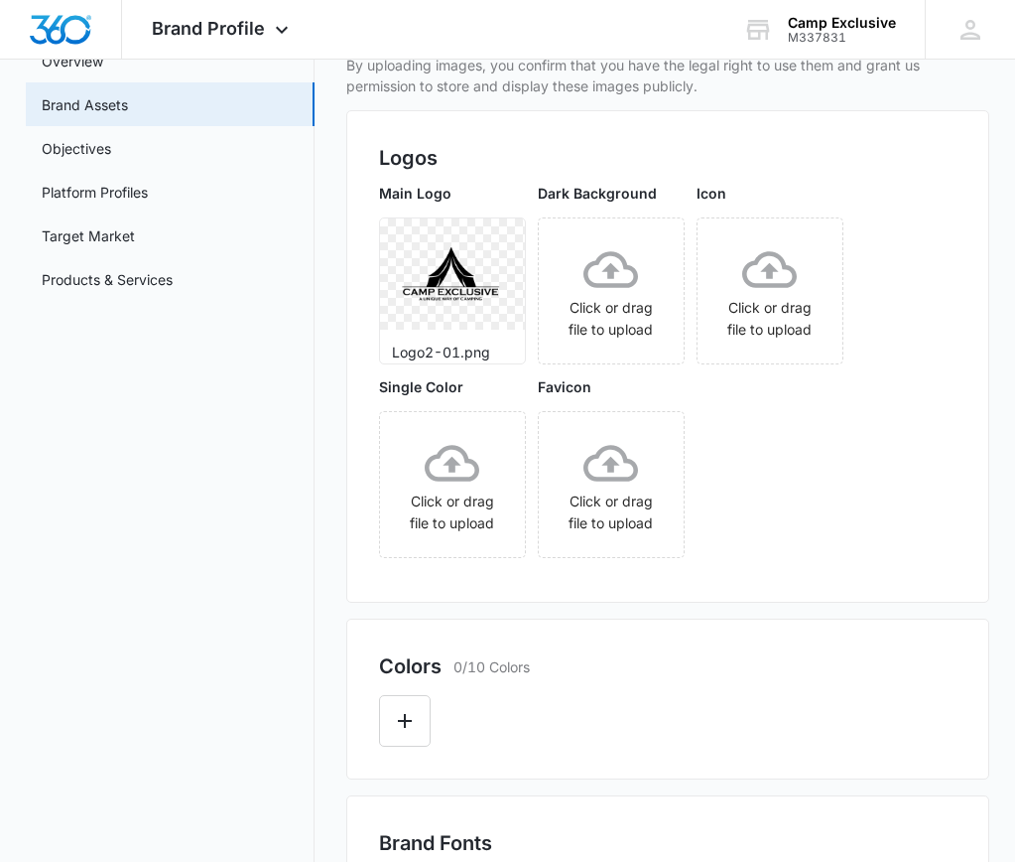
scroll to position [0, 0]
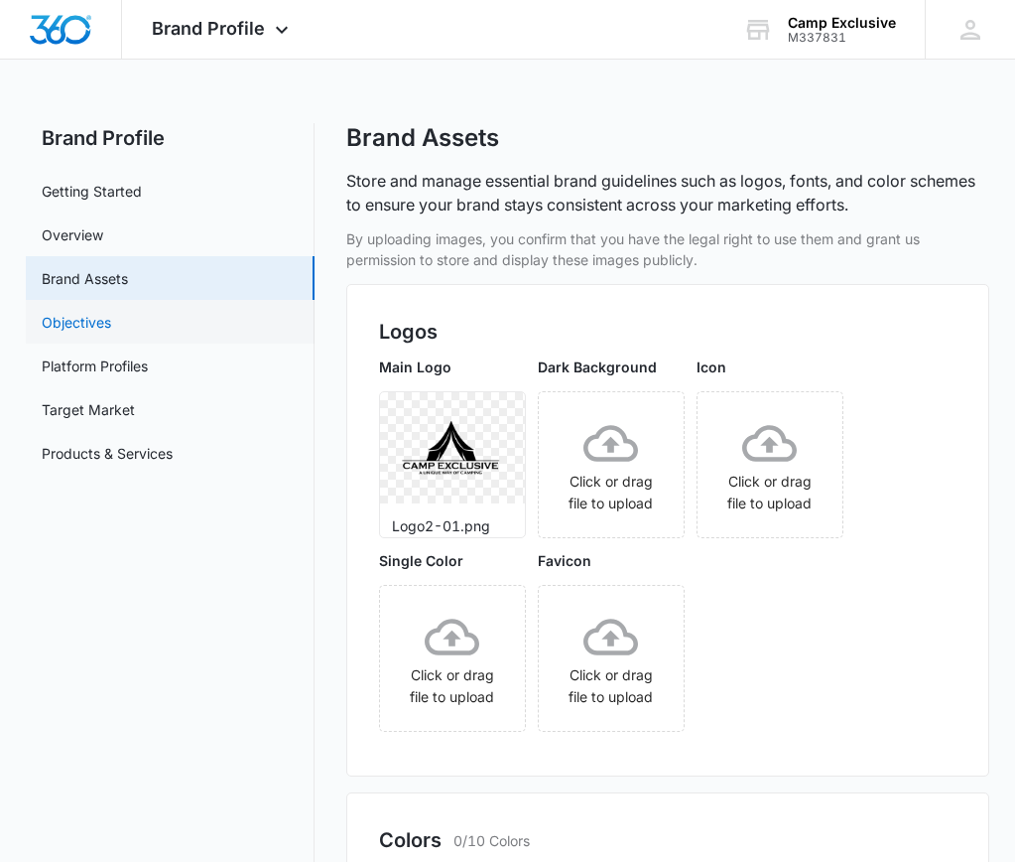
click at [88, 316] on link "Objectives" at bounding box center [76, 322] width 69 height 21
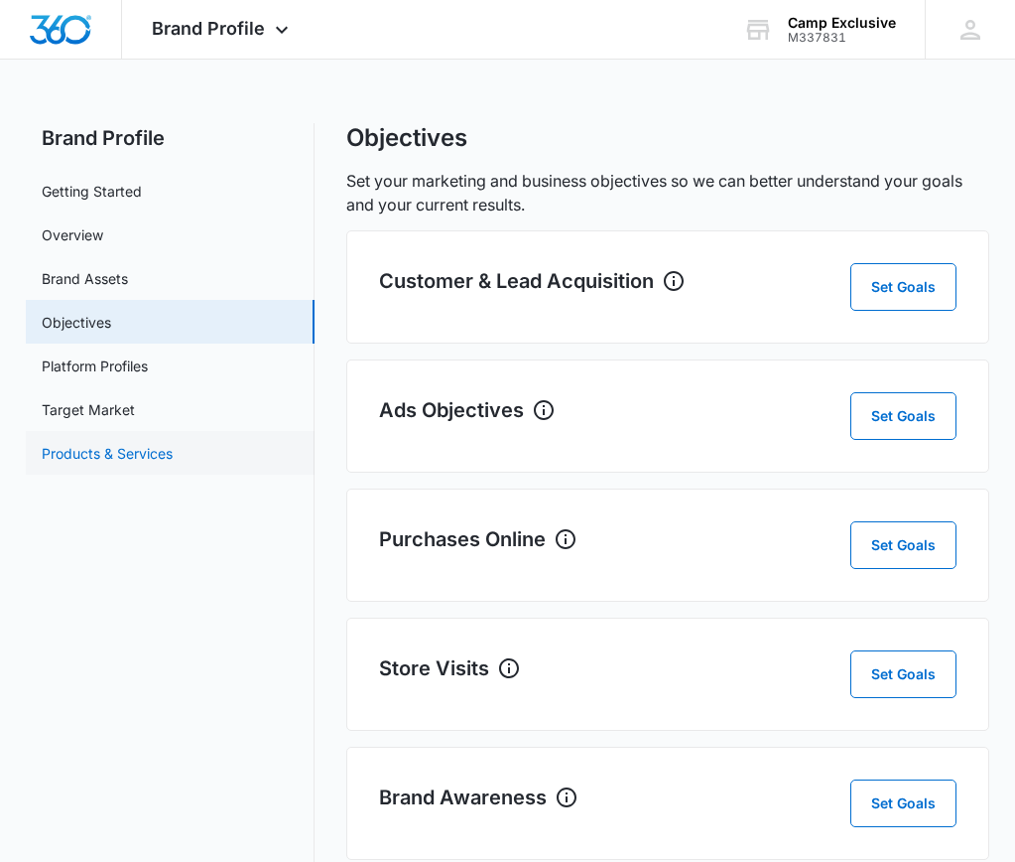
click at [107, 451] on link "Products & Services" at bounding box center [107, 453] width 131 height 21
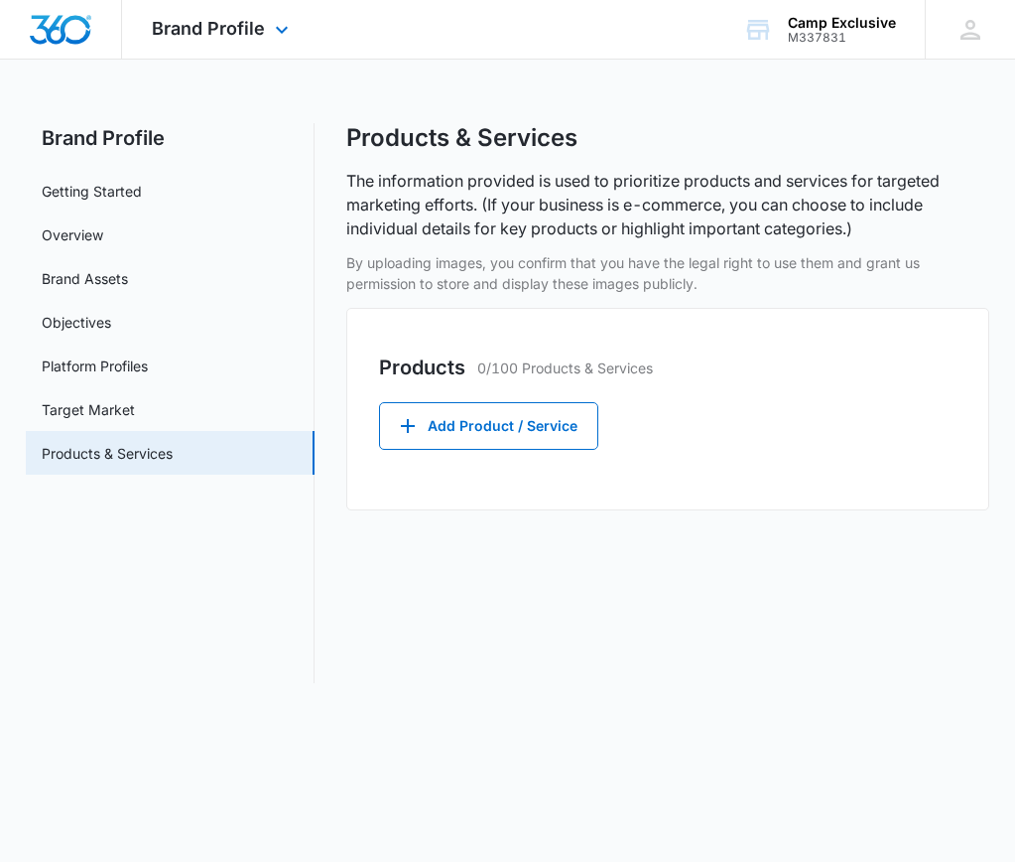
click at [267, 11] on div "Brand Profile Apps Reputation Forms CRM Email Social Content Ads Intelligence F…" at bounding box center [223, 29] width 202 height 59
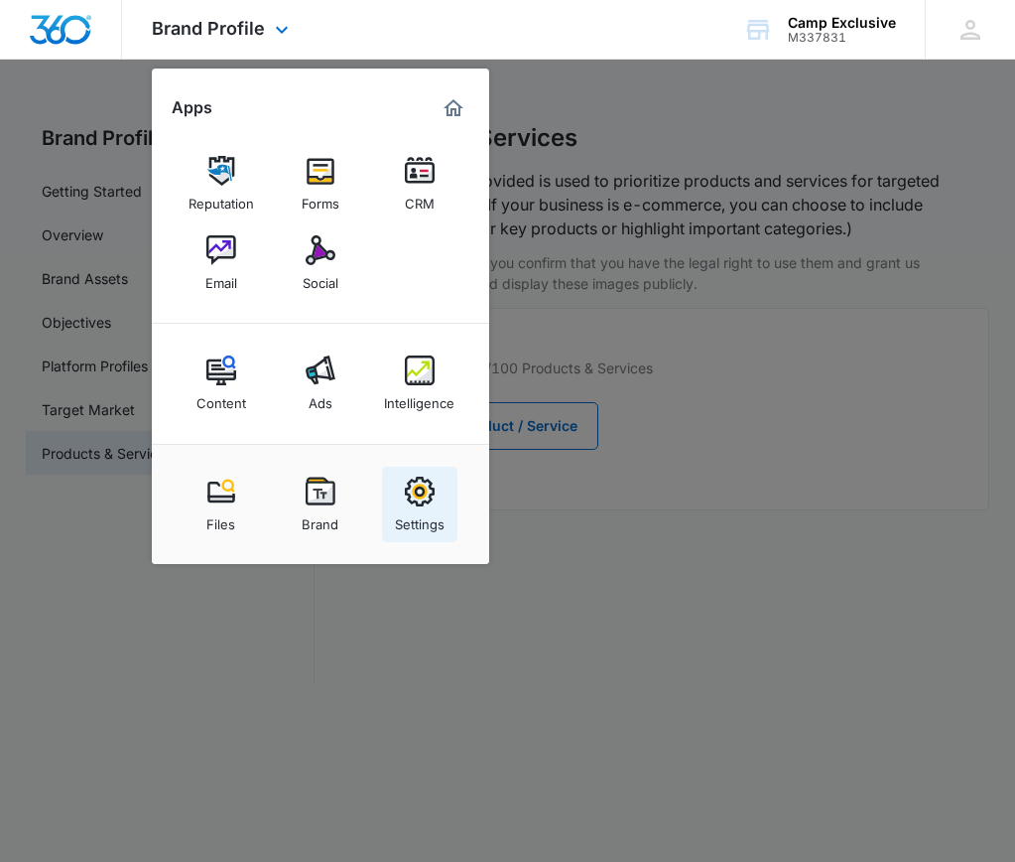
click at [418, 488] on img at bounding box center [420, 491] width 30 height 30
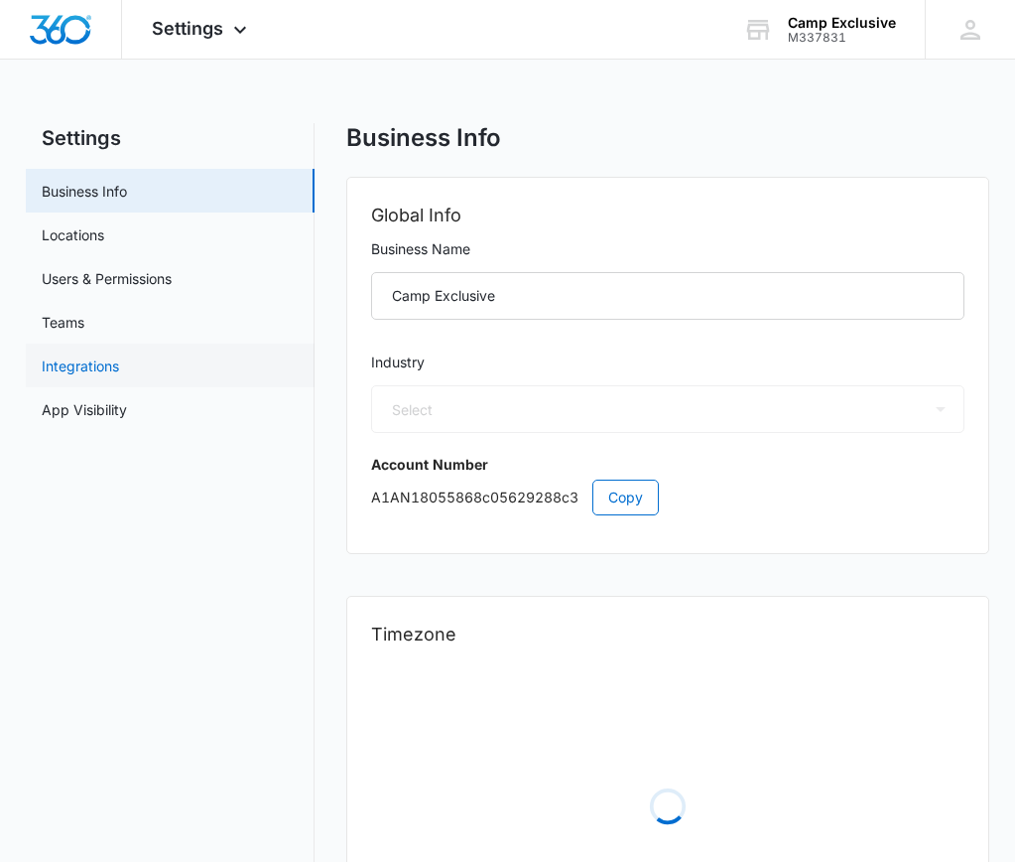
select select "35"
select select "US"
select select "America/Chicago"
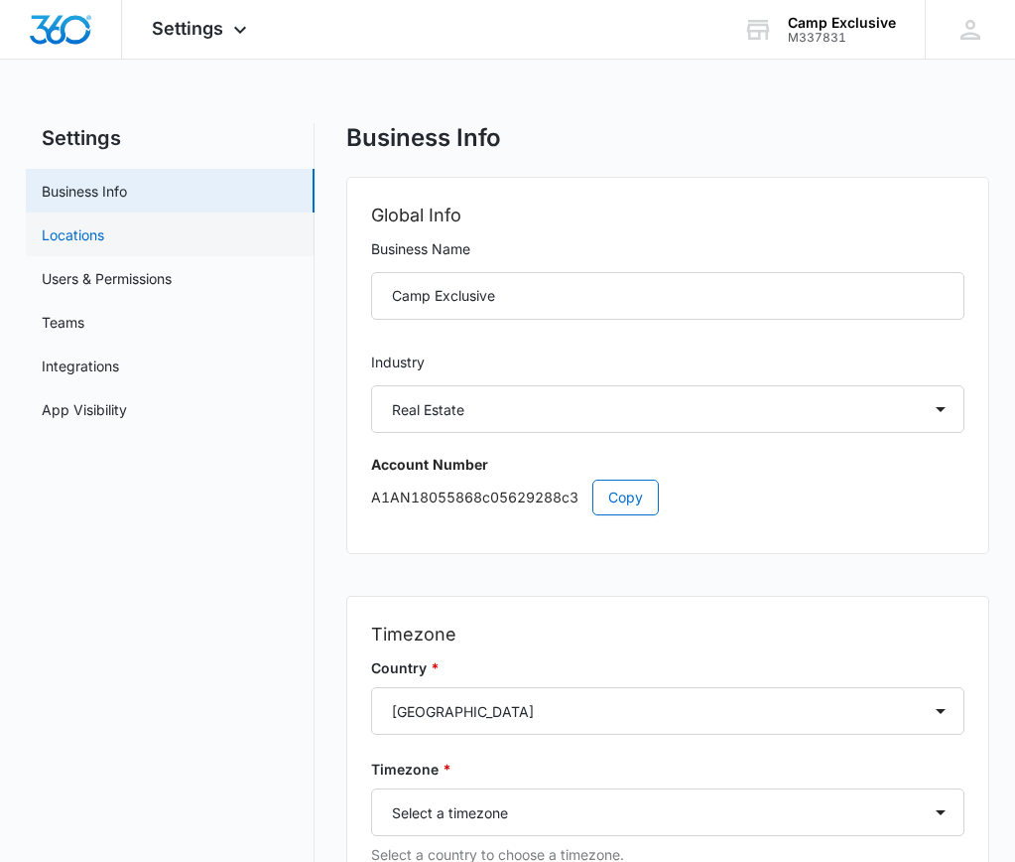
click at [82, 238] on link "Locations" at bounding box center [73, 234] width 63 height 21
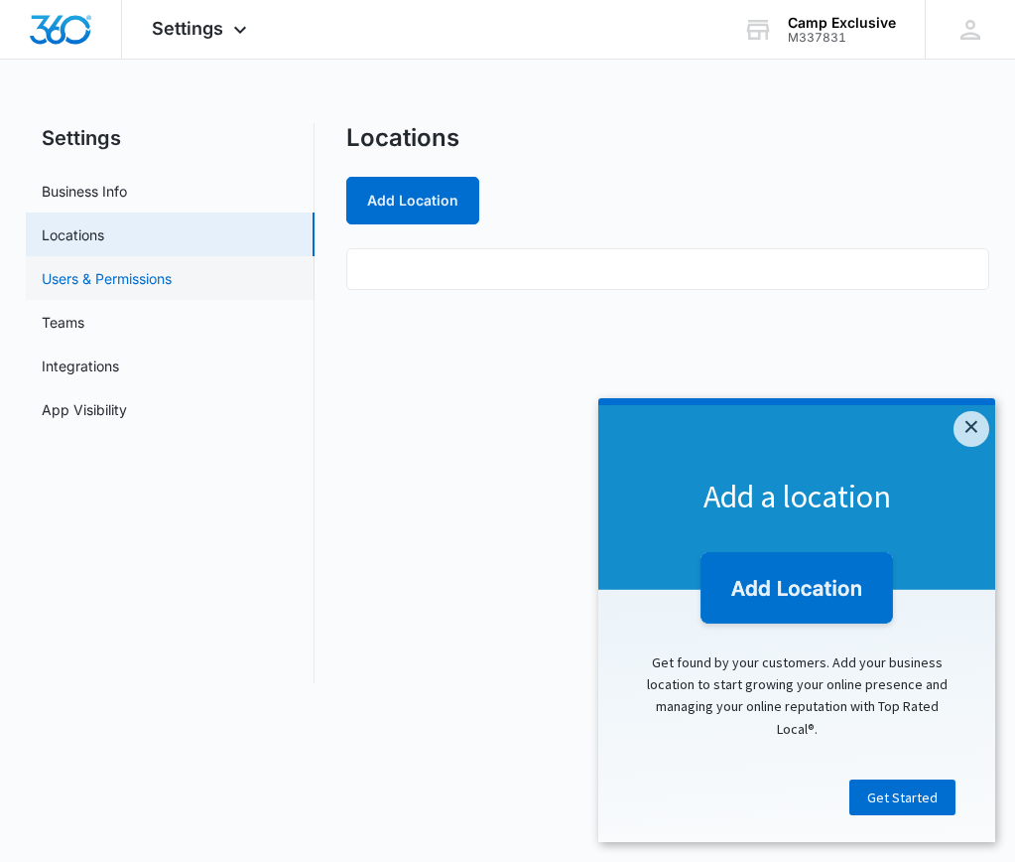
click at [124, 274] on link "Users & Permissions" at bounding box center [107, 278] width 130 height 21
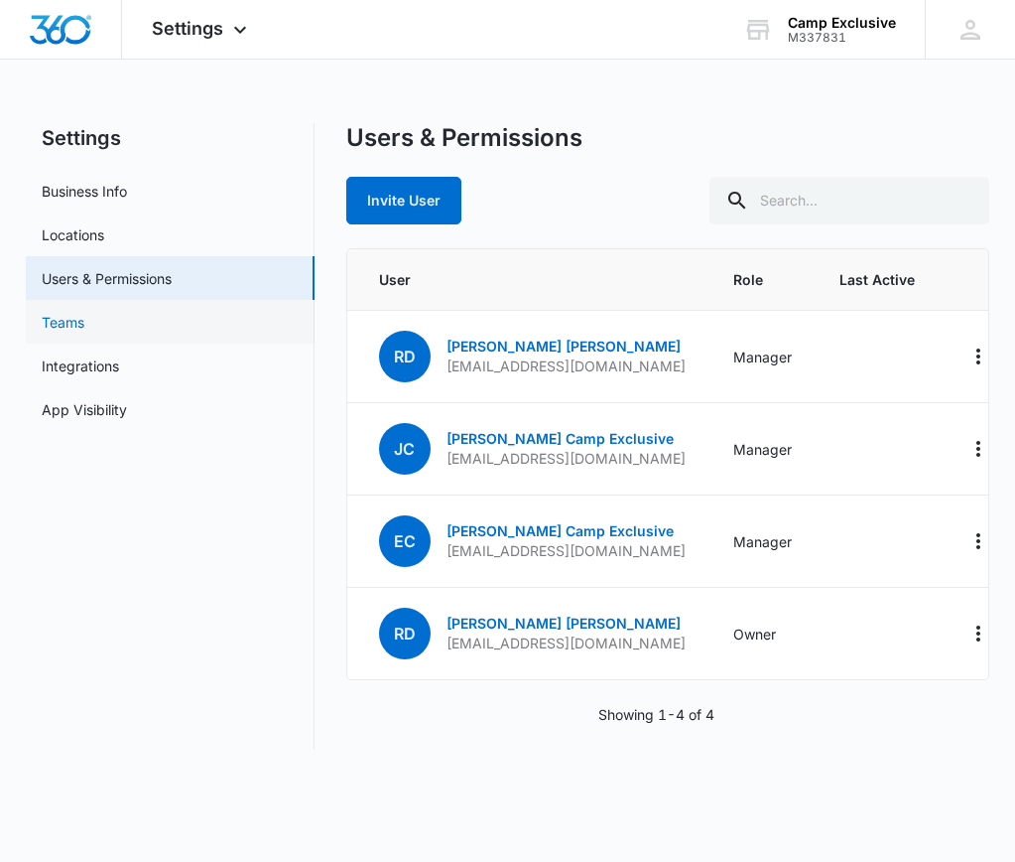
click at [70, 331] on link "Teams" at bounding box center [63, 322] width 43 height 21
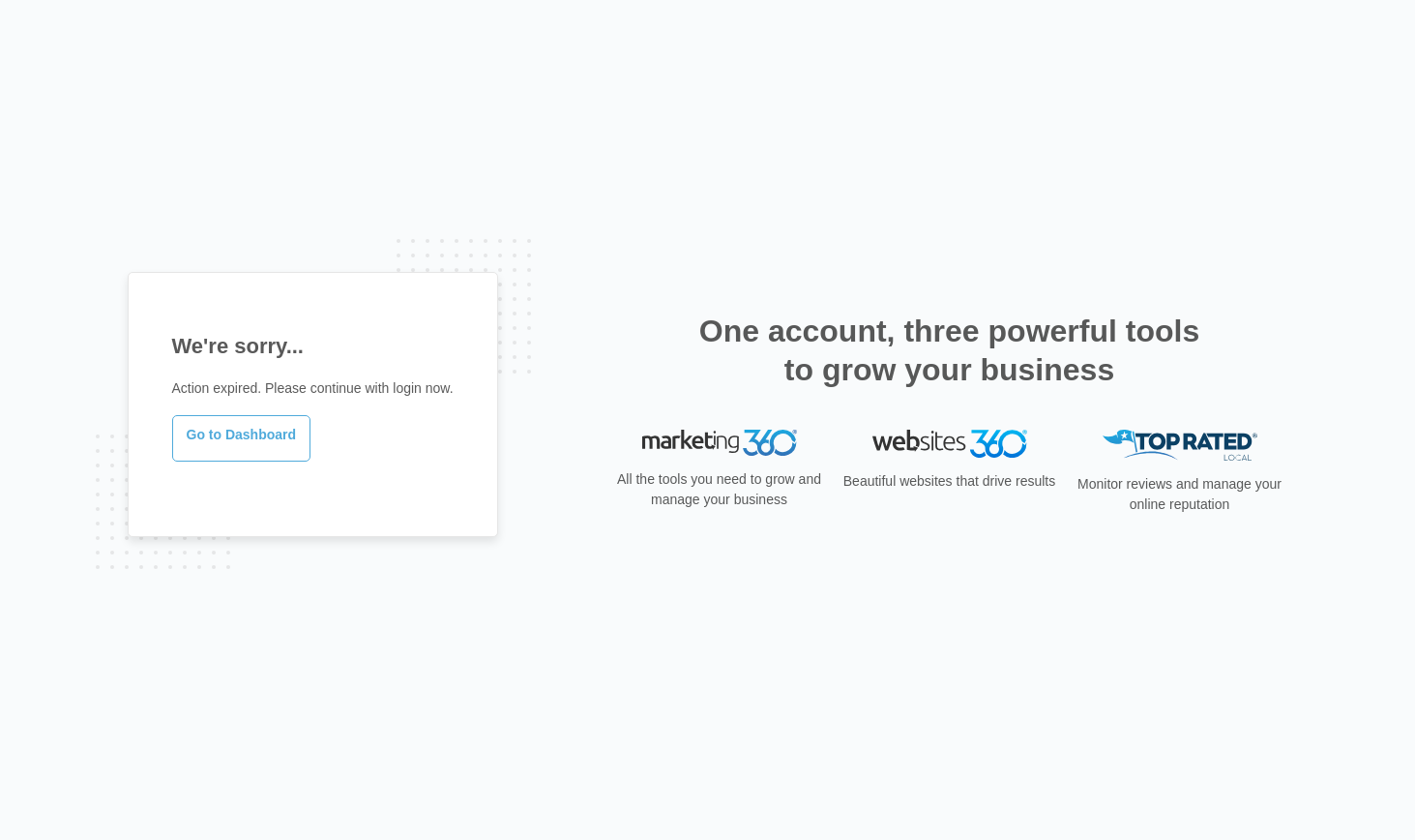
click at [233, 431] on link "Go to Dashboard" at bounding box center [242, 439] width 139 height 47
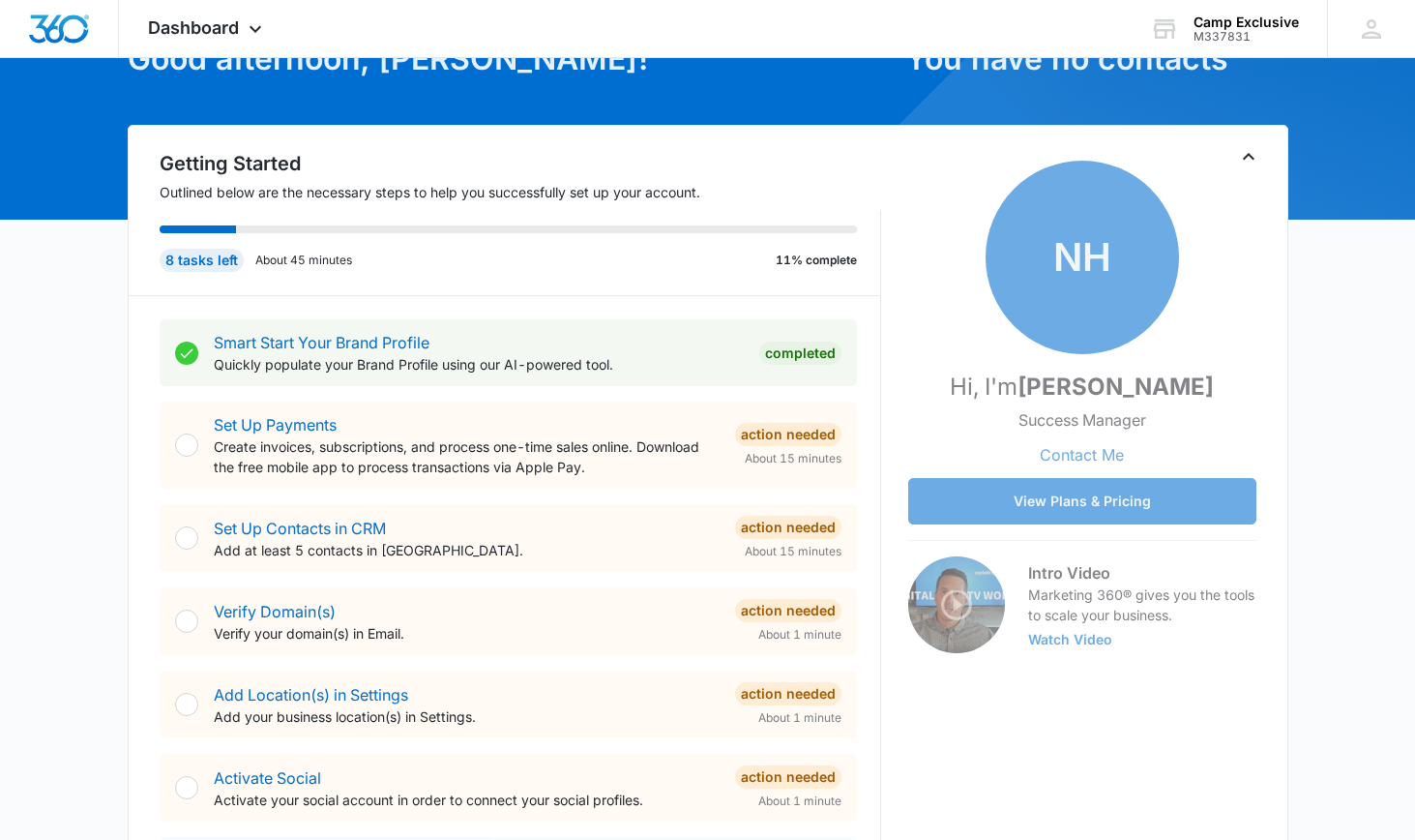
scroll to position [126, 0]
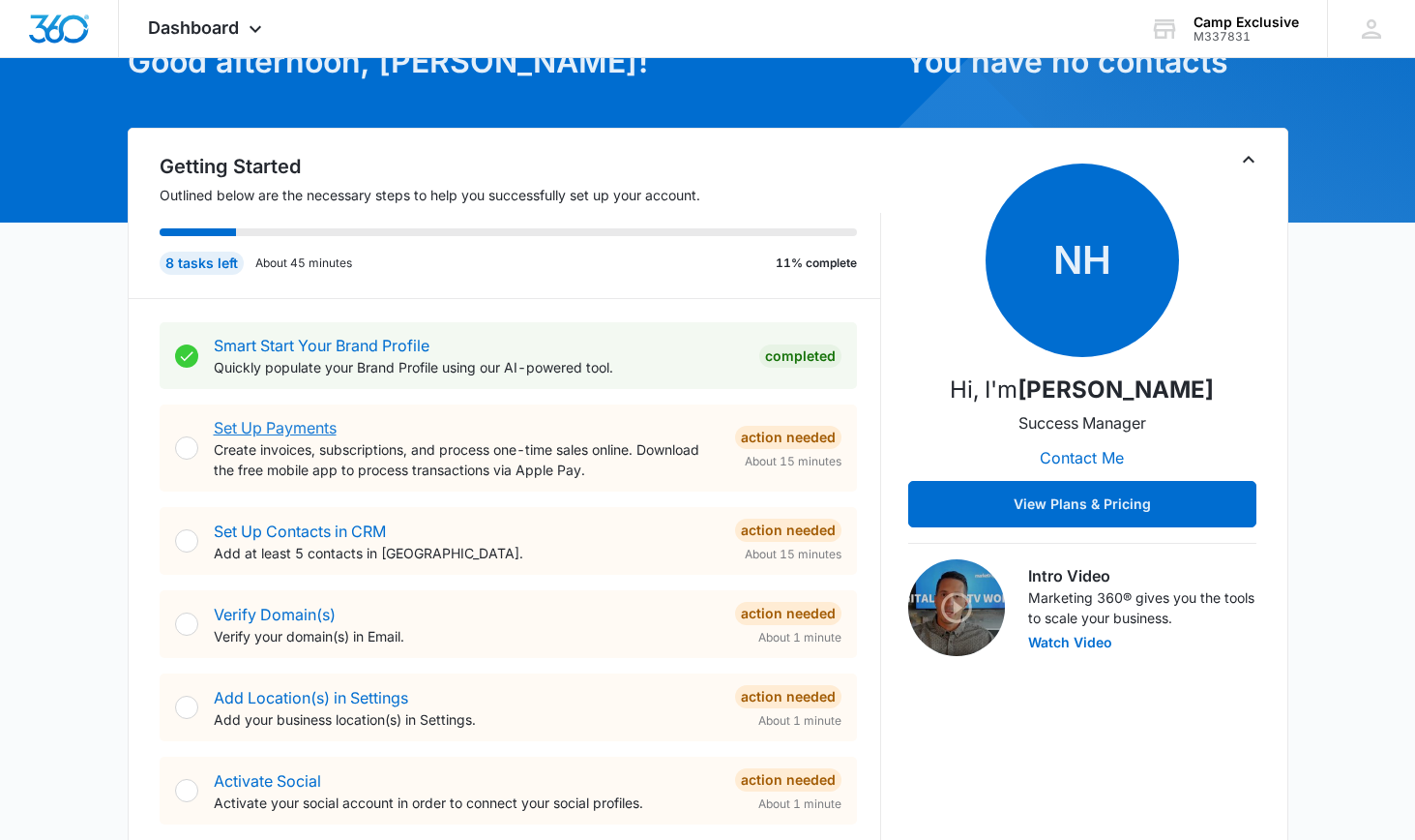
click at [280, 430] on link "Set Up Payments" at bounding box center [275, 428] width 123 height 19
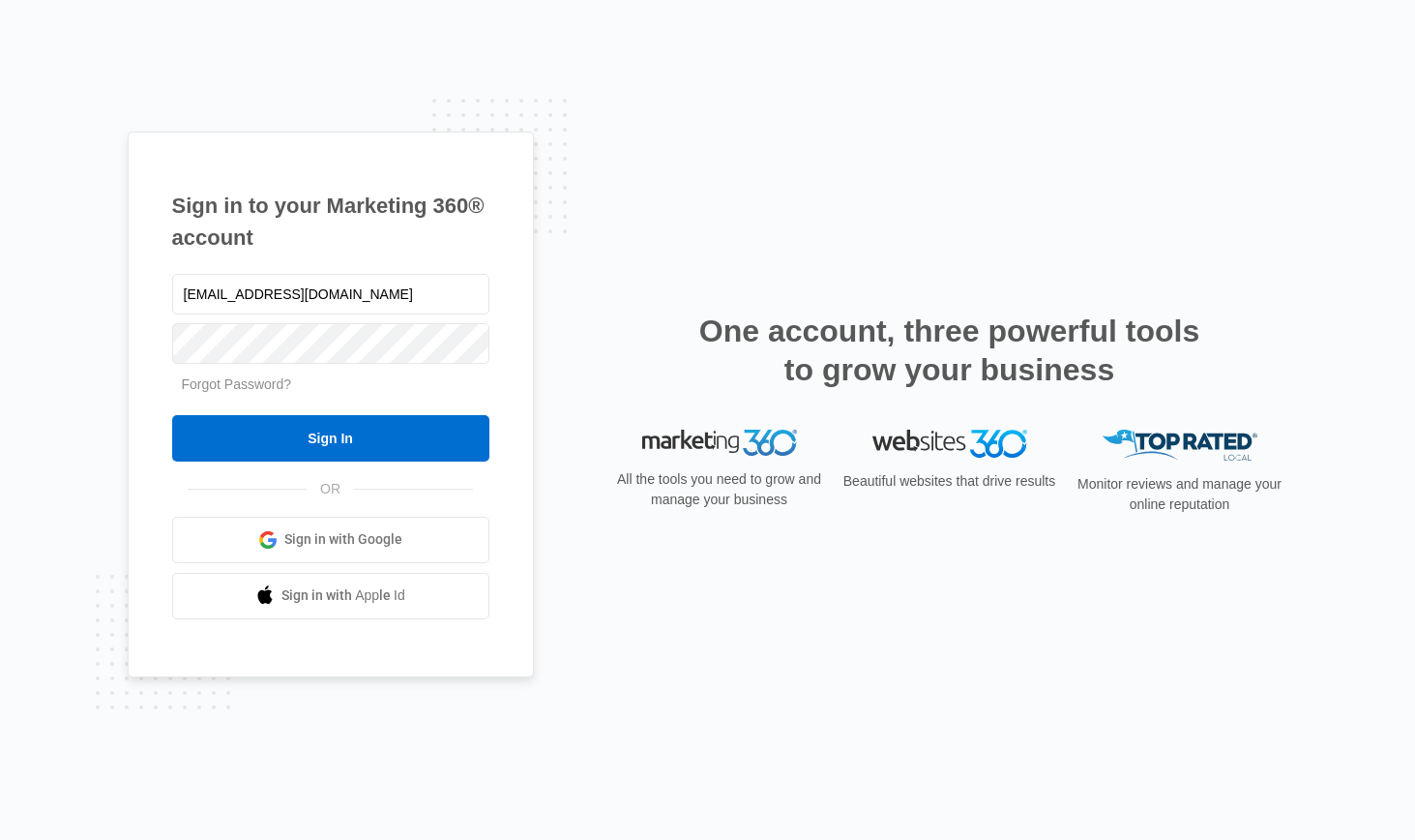
drag, startPoint x: 359, startPoint y: 295, endPoint x: 130, endPoint y: 283, distance: 229.3
click at [130, 283] on div "Sign in to your Marketing 360® account [EMAIL_ADDRESS][DOMAIN_NAME] Forgot Pass…" at bounding box center [330, 404] width 406 height 546
type input "[EMAIL_ADDRESS][DOMAIN_NAME]"
click at [115, 346] on div "Sign in to your Marketing 360® account novuinc@gmail.com Forgot Password? Sign …" at bounding box center [708, 420] width 1415 height 840
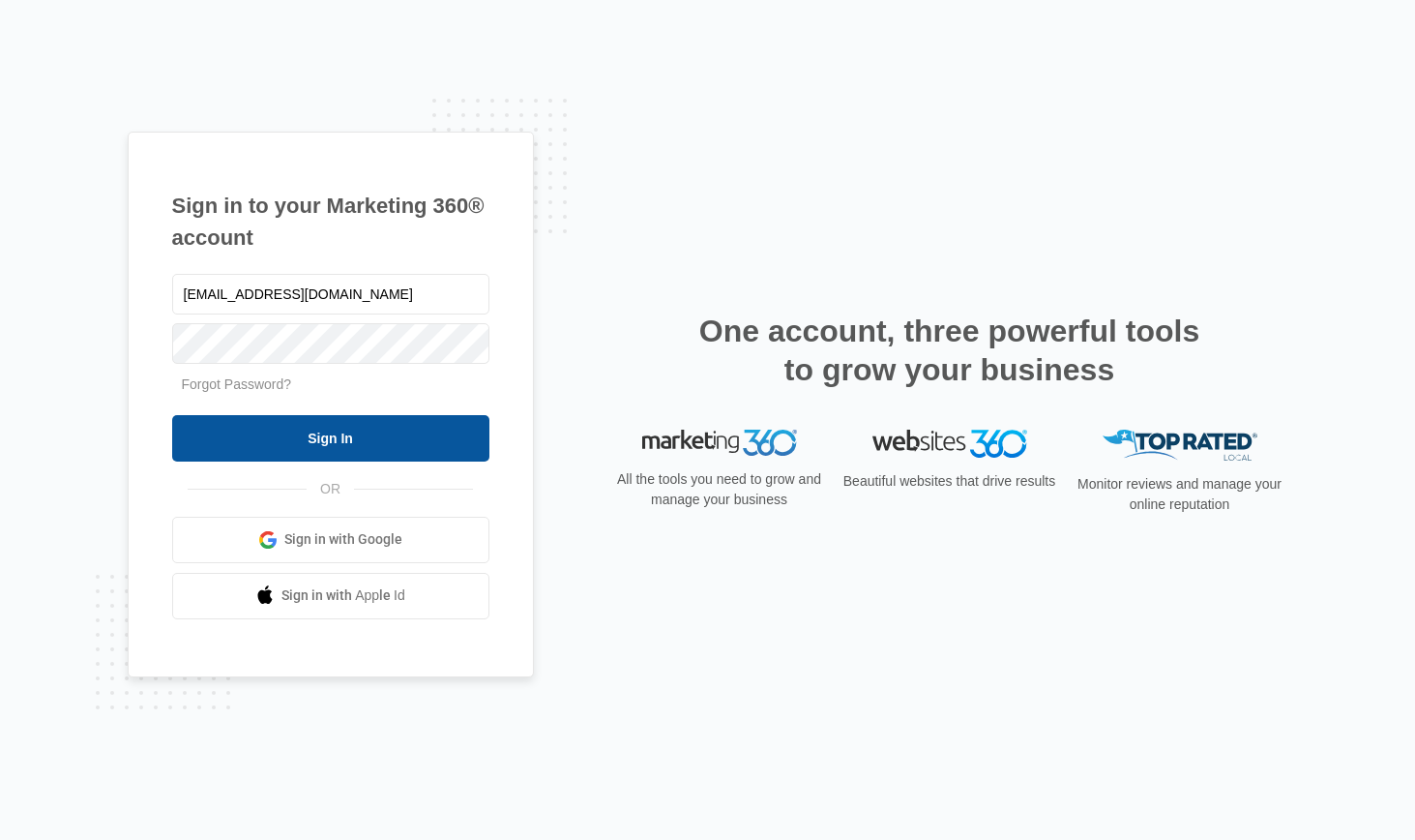
click at [204, 433] on input "Sign In" at bounding box center [331, 439] width 318 height 47
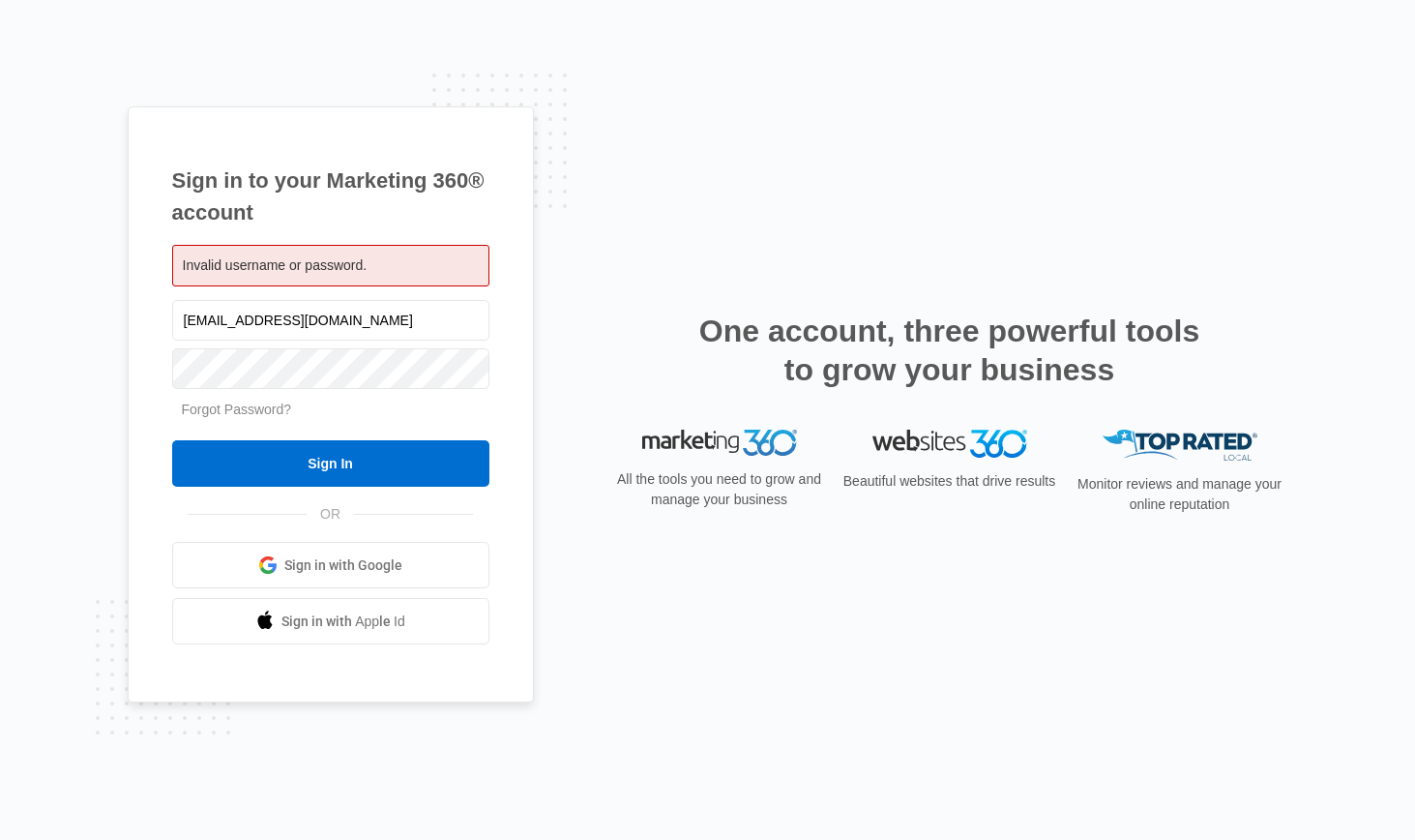
click at [253, 413] on link "Forgot Password?" at bounding box center [237, 409] width 110 height 16
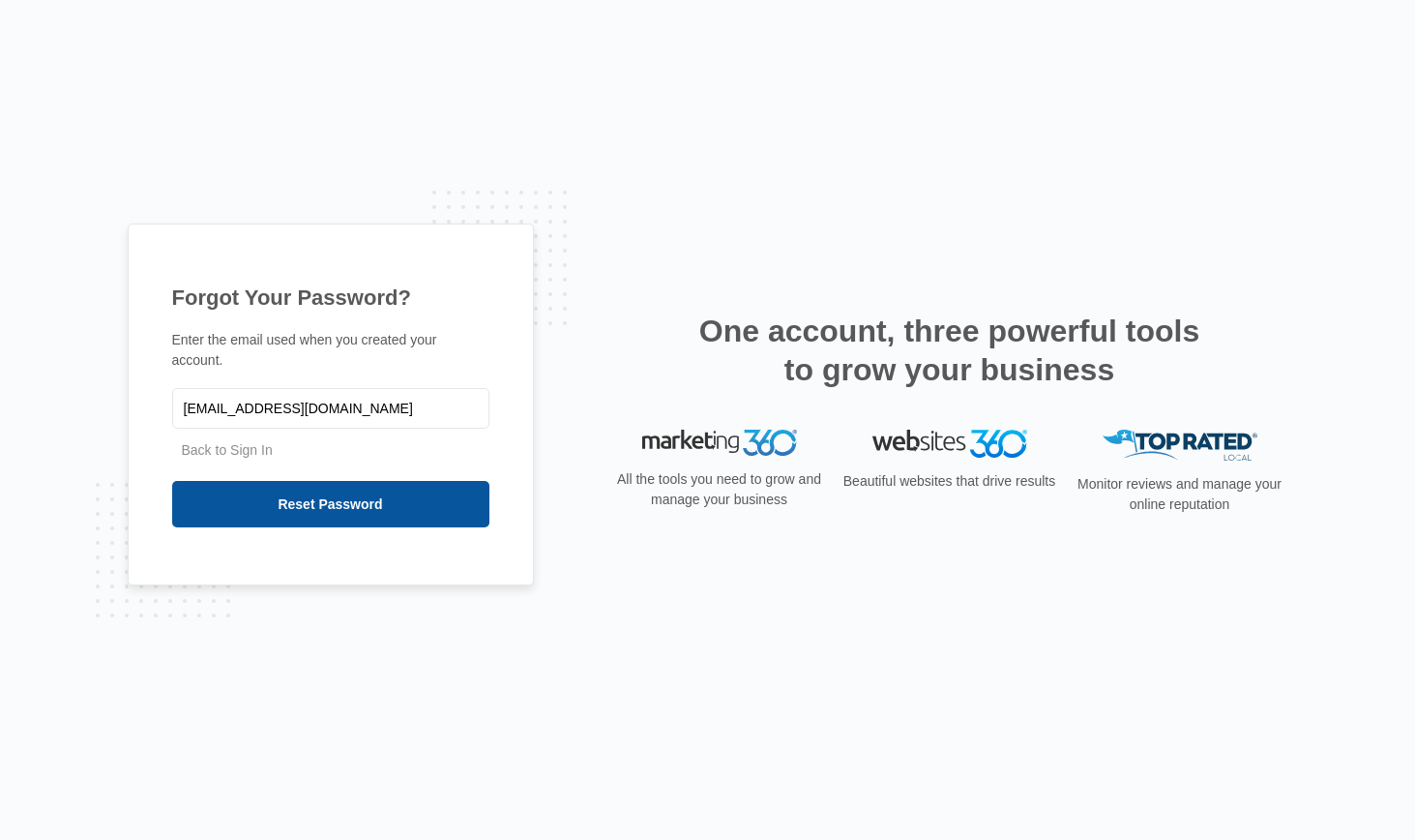
type input "[EMAIL_ADDRESS][DOMAIN_NAME]"
click at [238, 507] on input "Reset Password" at bounding box center [331, 504] width 318 height 47
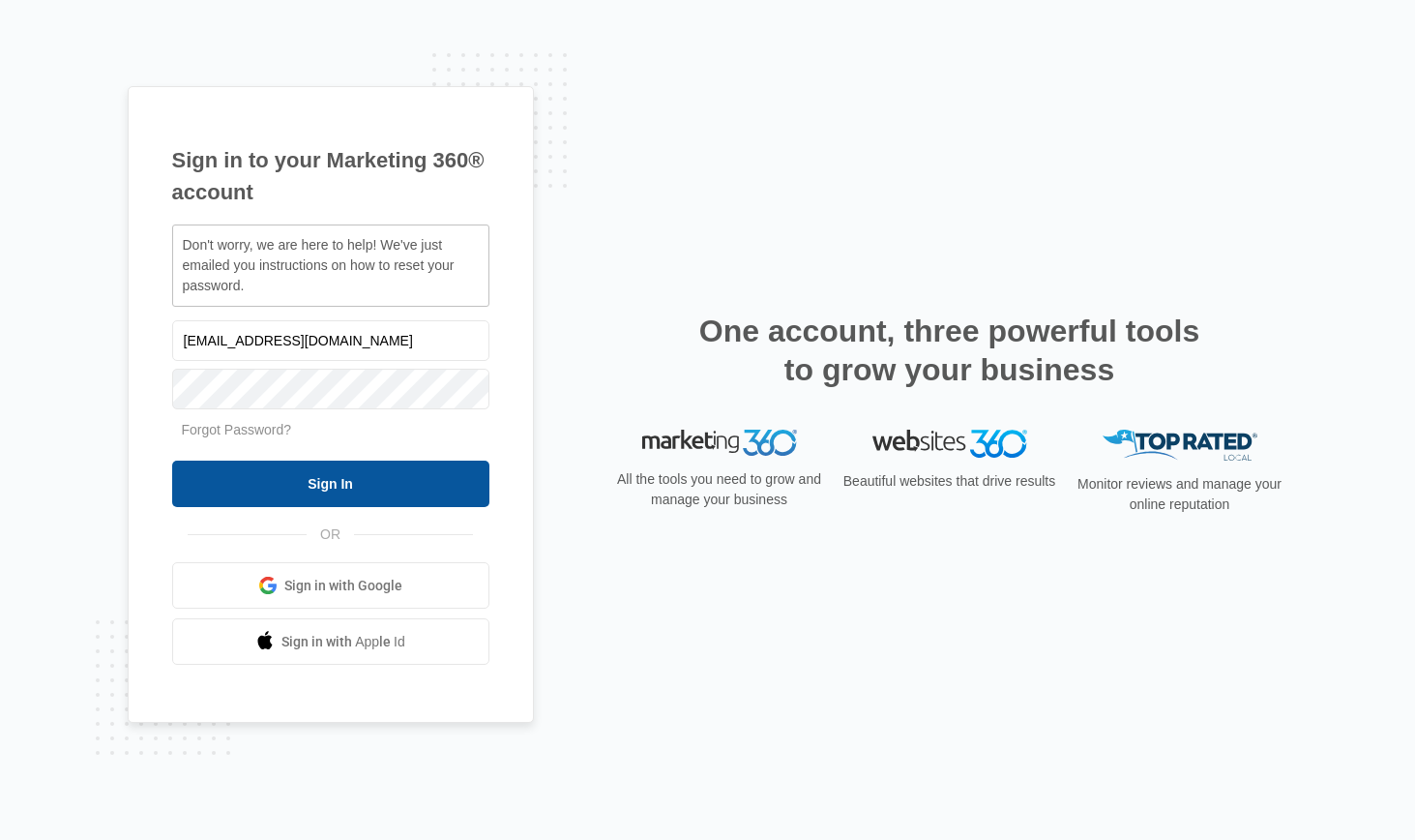
click at [332, 481] on input "Sign In" at bounding box center [331, 483] width 318 height 47
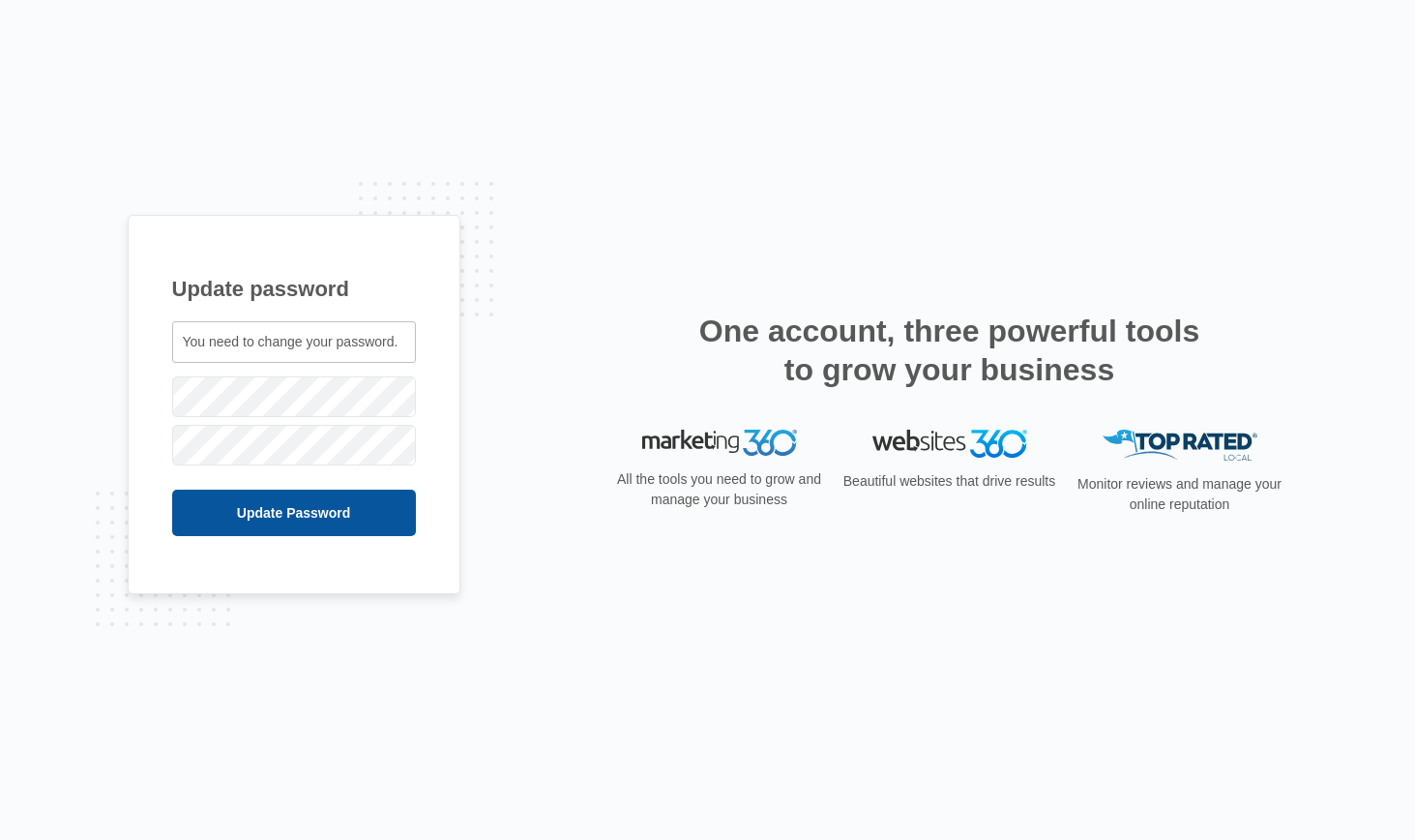
click at [294, 519] on input "Update Password" at bounding box center [294, 513] width 244 height 47
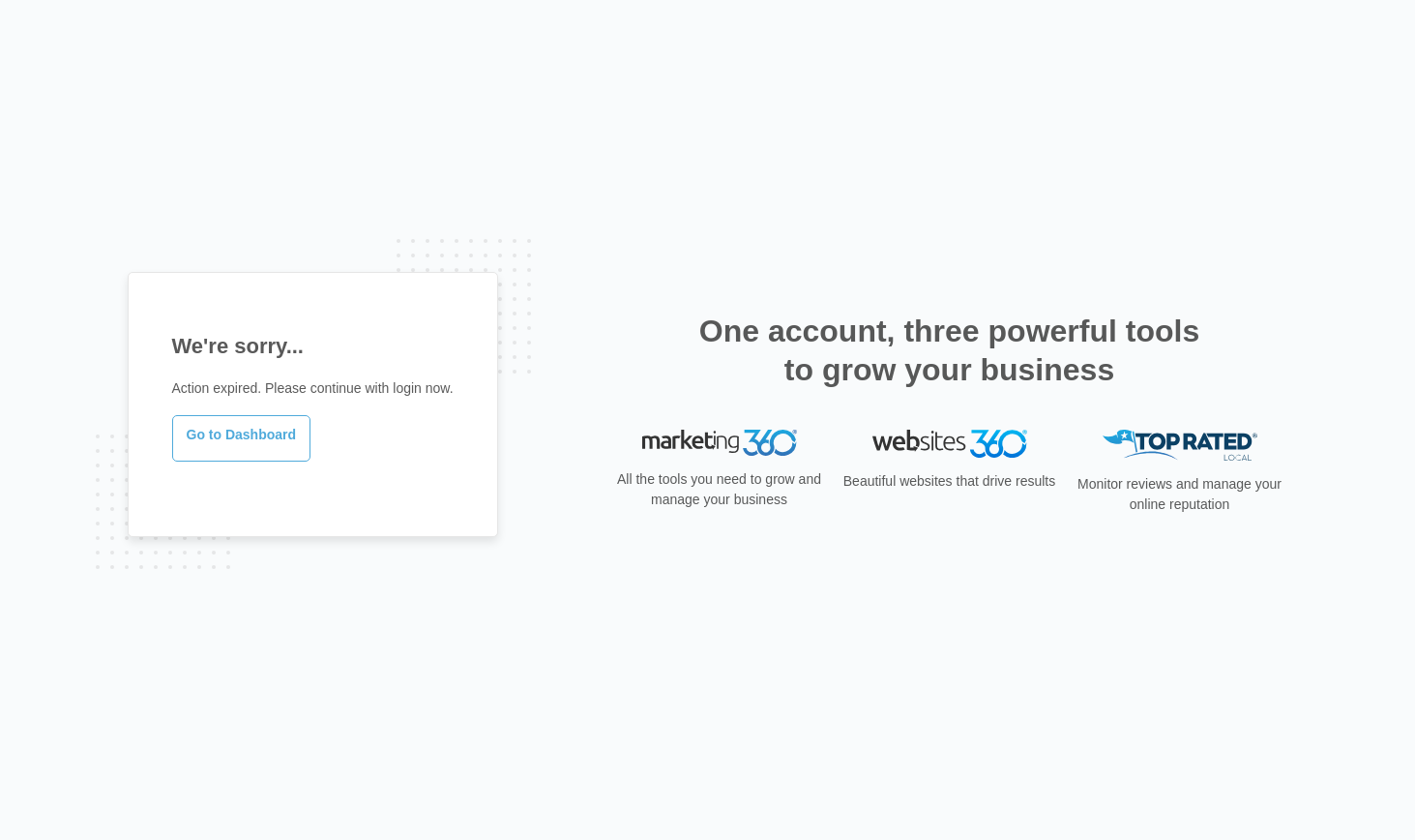
click at [253, 438] on link "Go to Dashboard" at bounding box center [242, 439] width 139 height 47
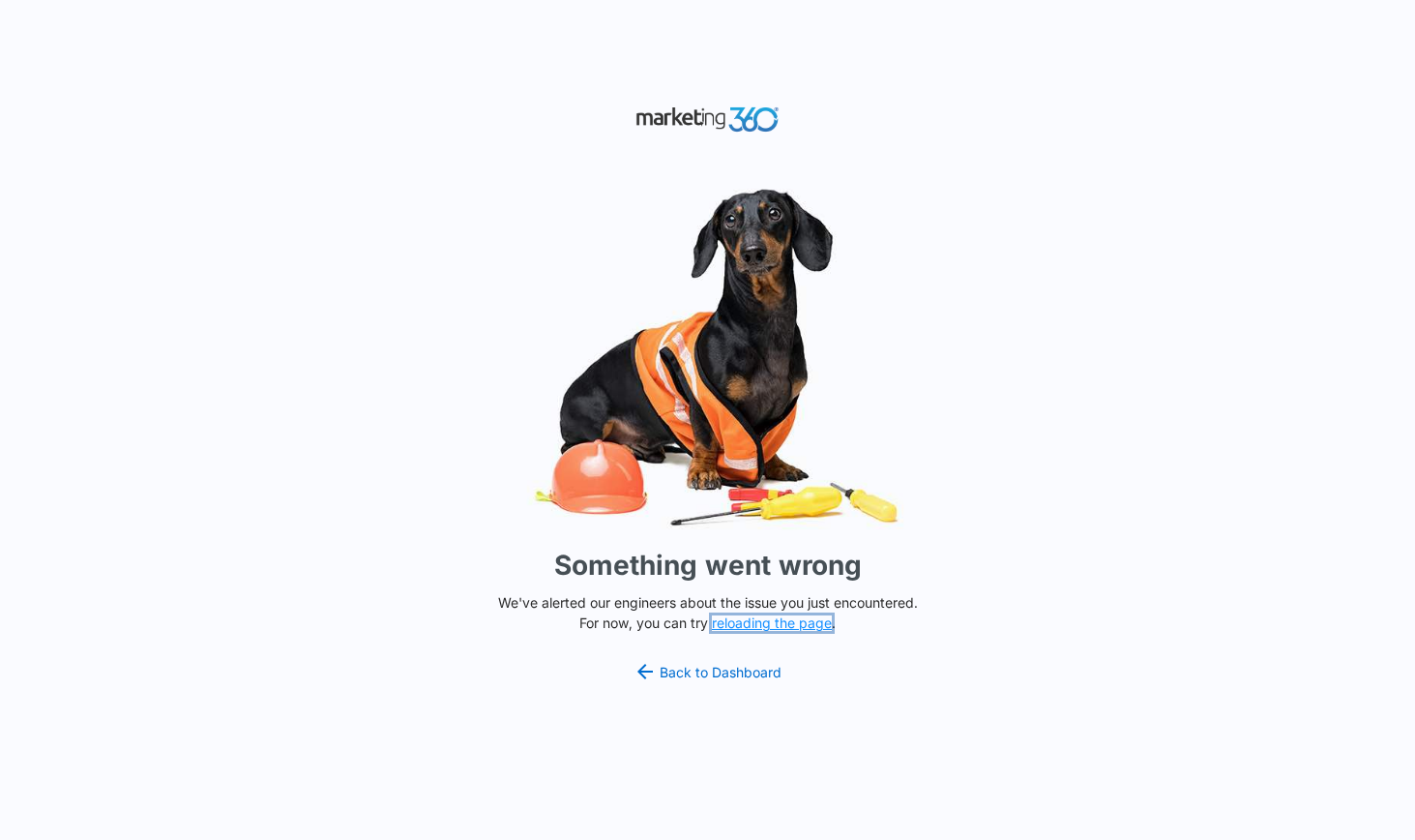
click at [747, 625] on button "reloading the page" at bounding box center [772, 623] width 120 height 16
